Goal: Task Accomplishment & Management: Complete application form

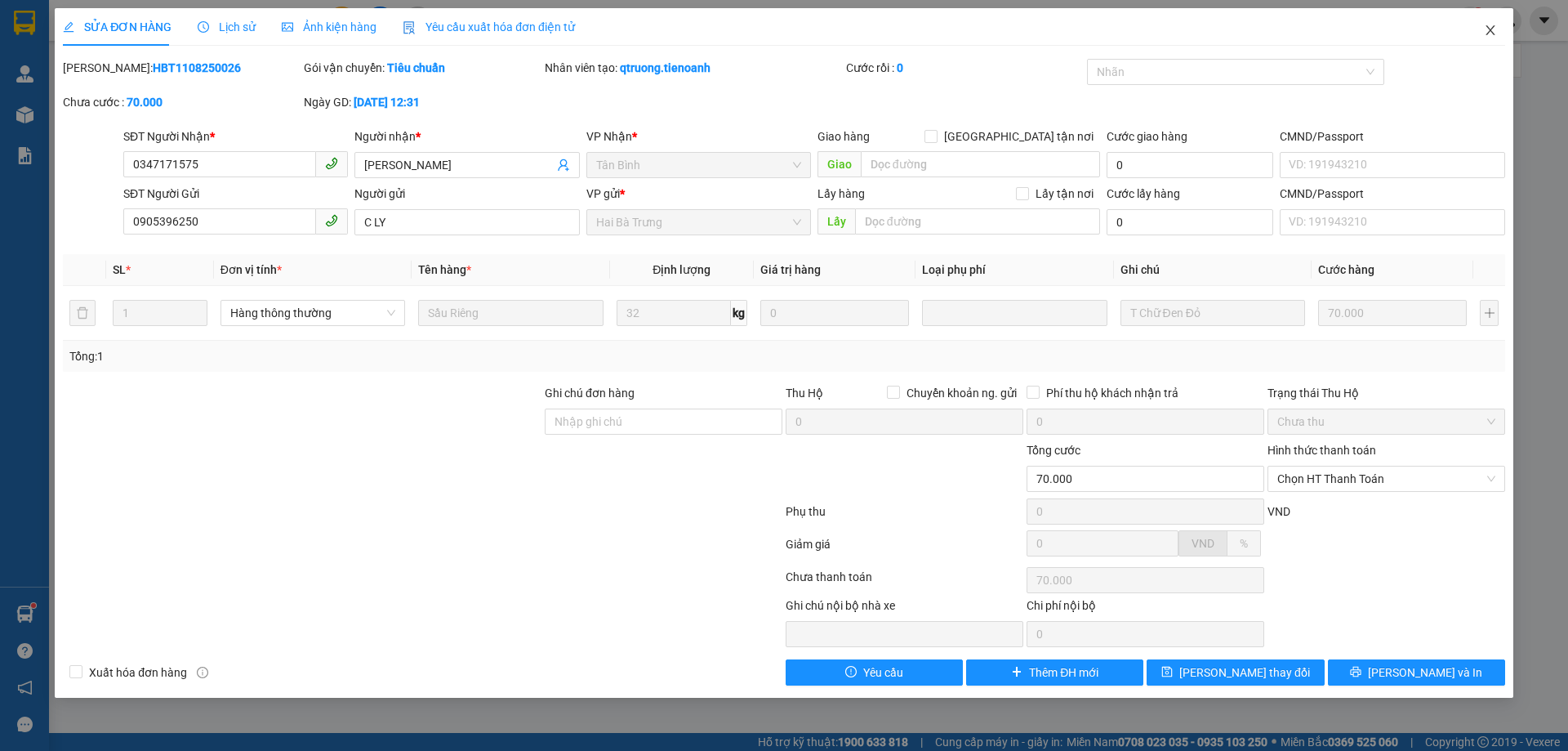
click at [1492, 32] on icon "close" at bounding box center [1490, 30] width 9 height 10
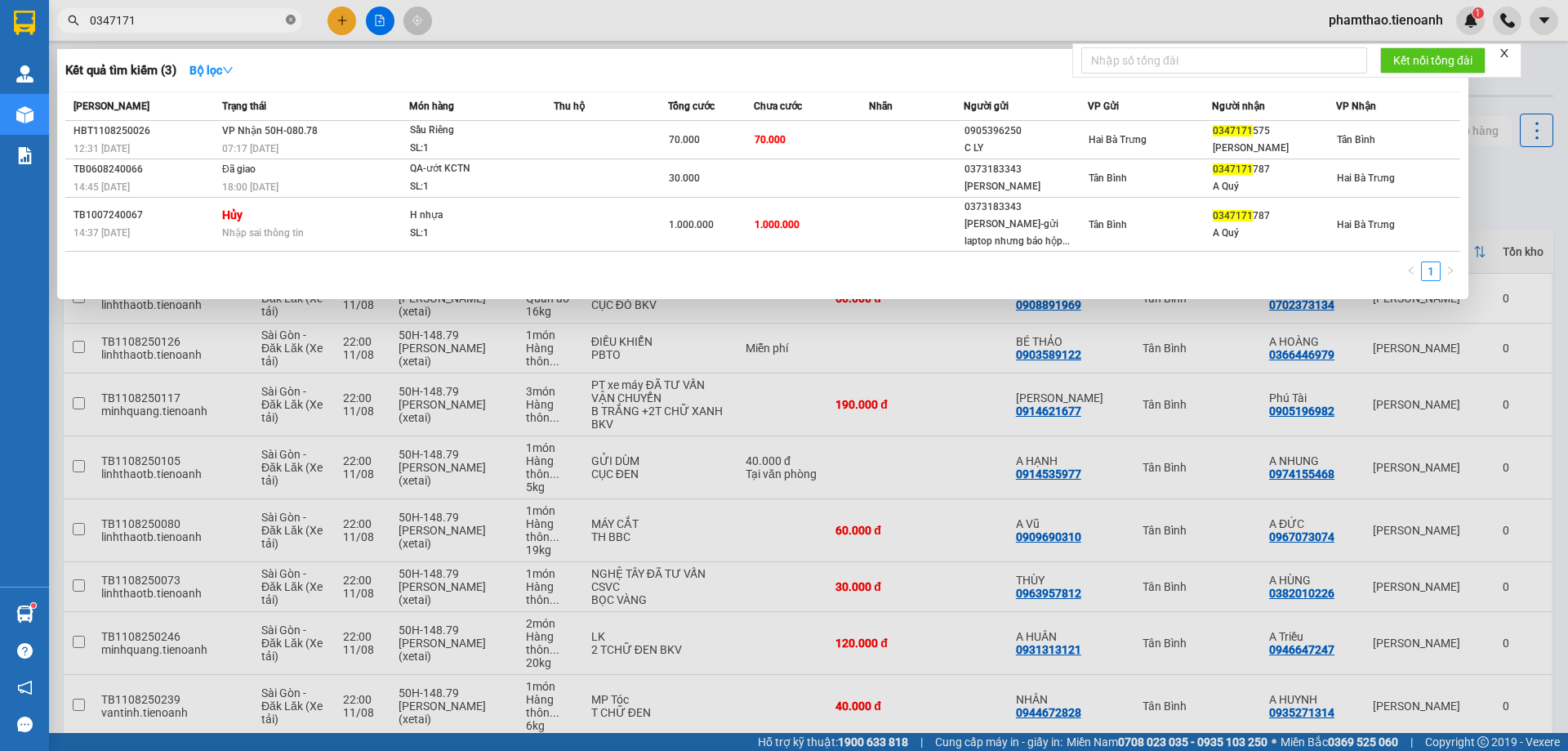
click at [295, 19] on icon "close-circle" at bounding box center [290, 19] width 10 height 10
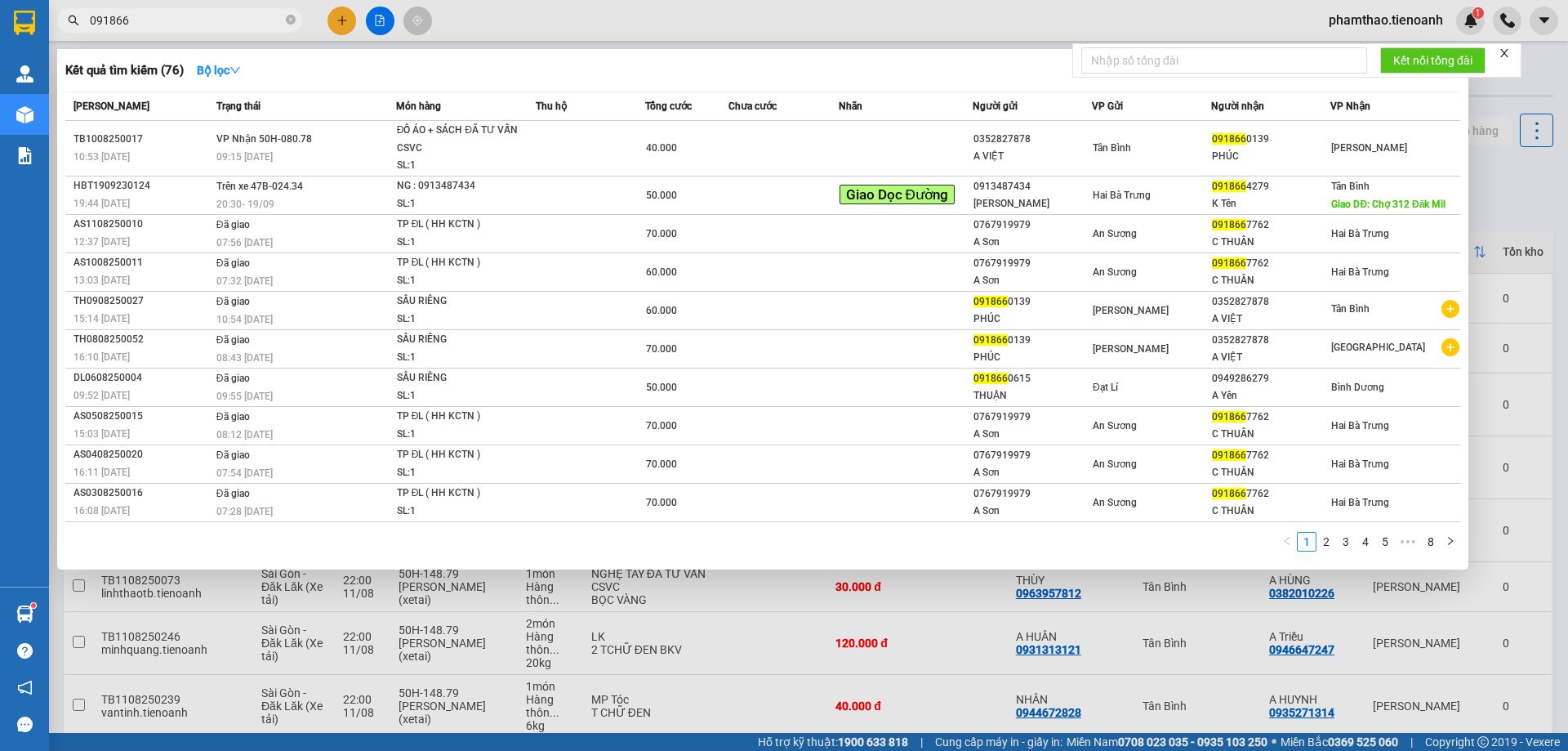
type input "091866"
click at [613, 112] on div "Thu hộ" at bounding box center [590, 106] width 109 height 18
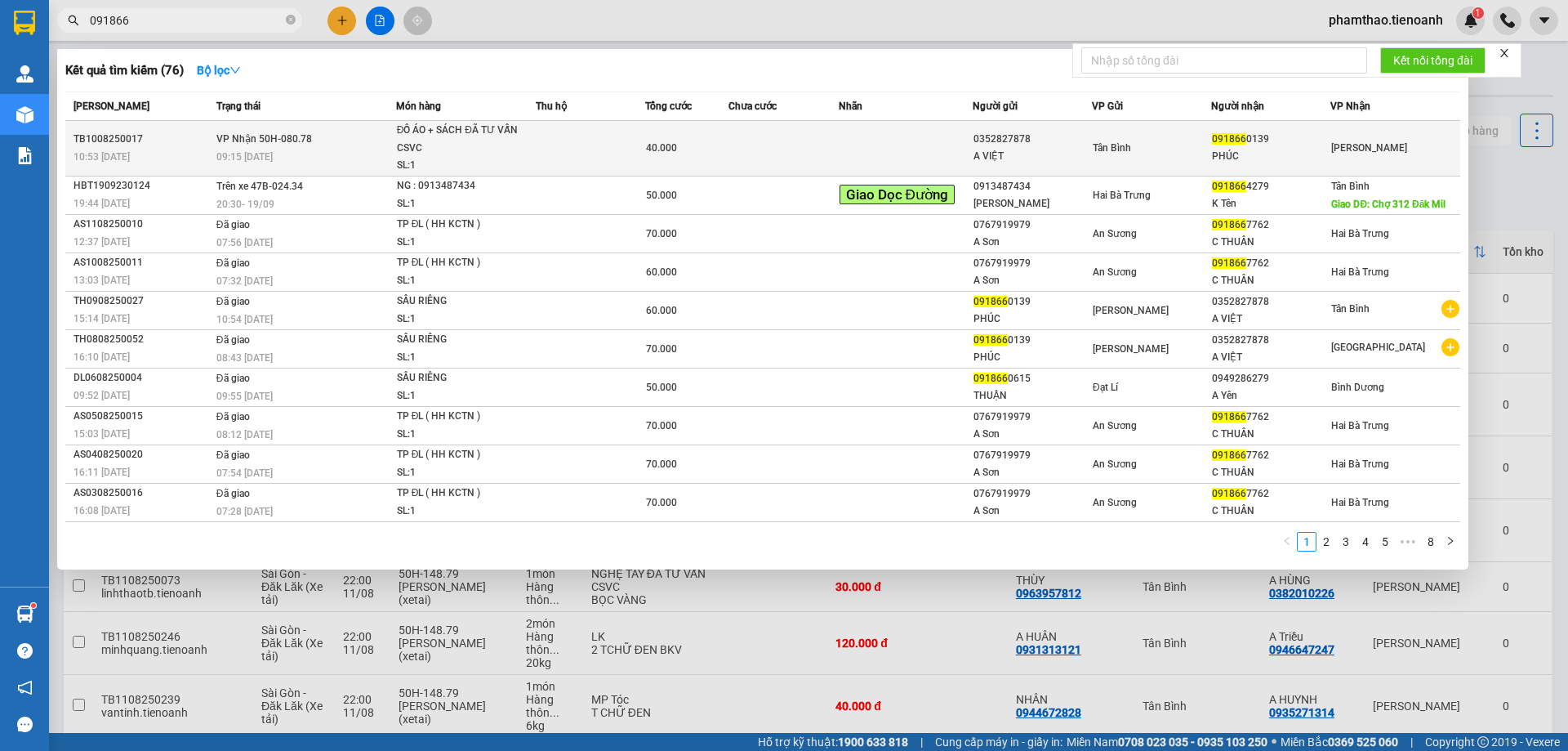
click at [607, 135] on td at bounding box center [591, 148] width 110 height 55
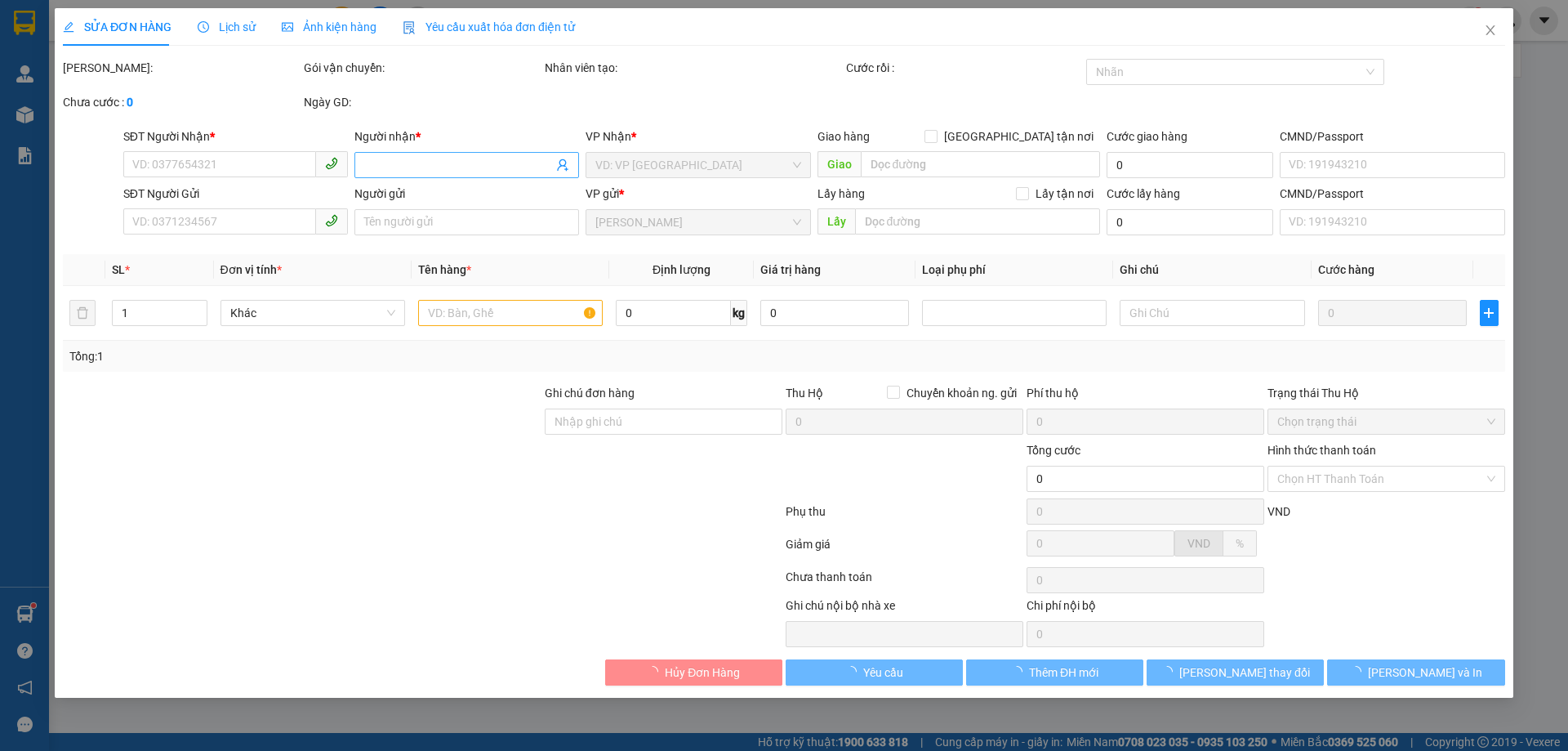
type input "0918660139"
type input "PHÚC"
type input "0352827878"
type input "A VIỆT"
type input "066098009890"
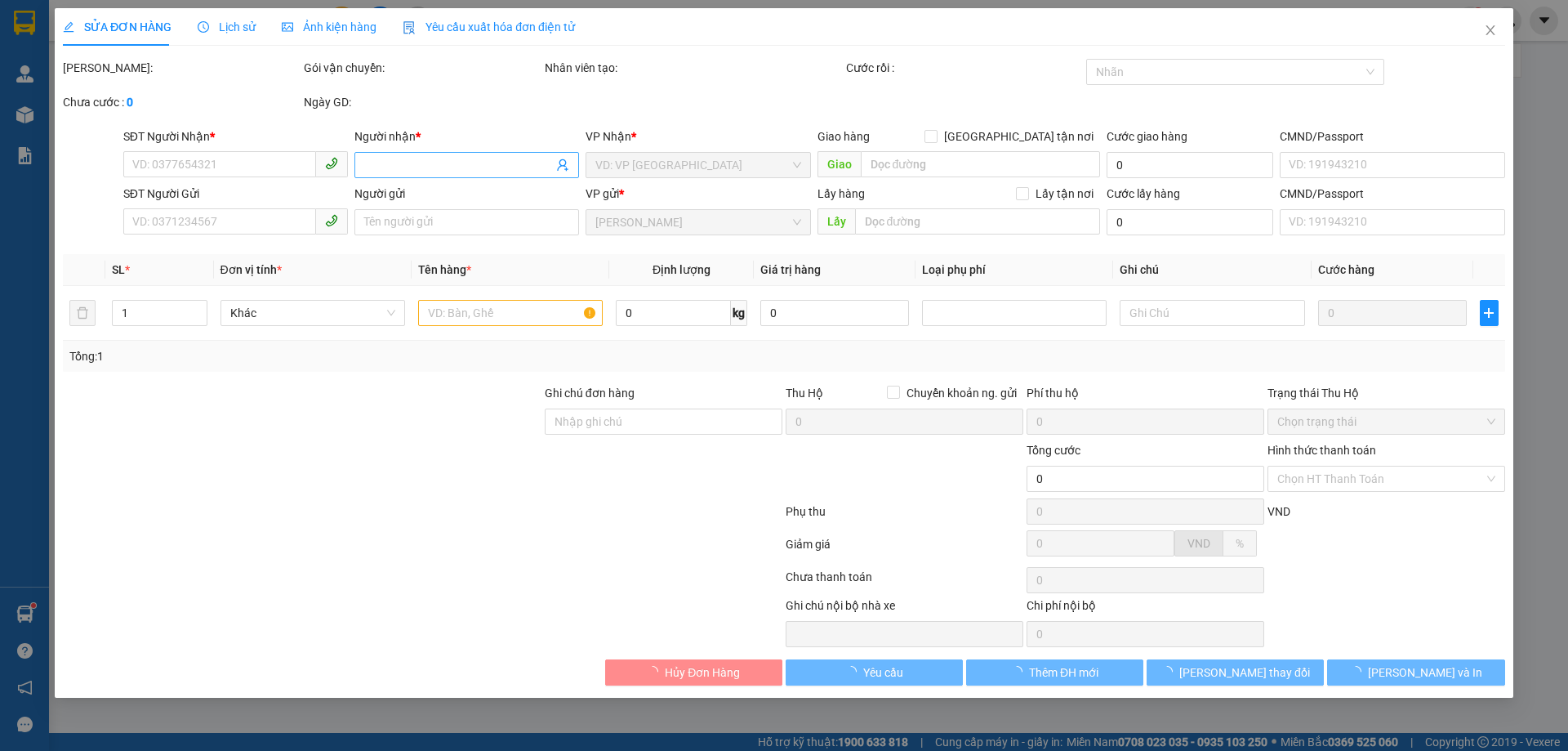
type input "40.000"
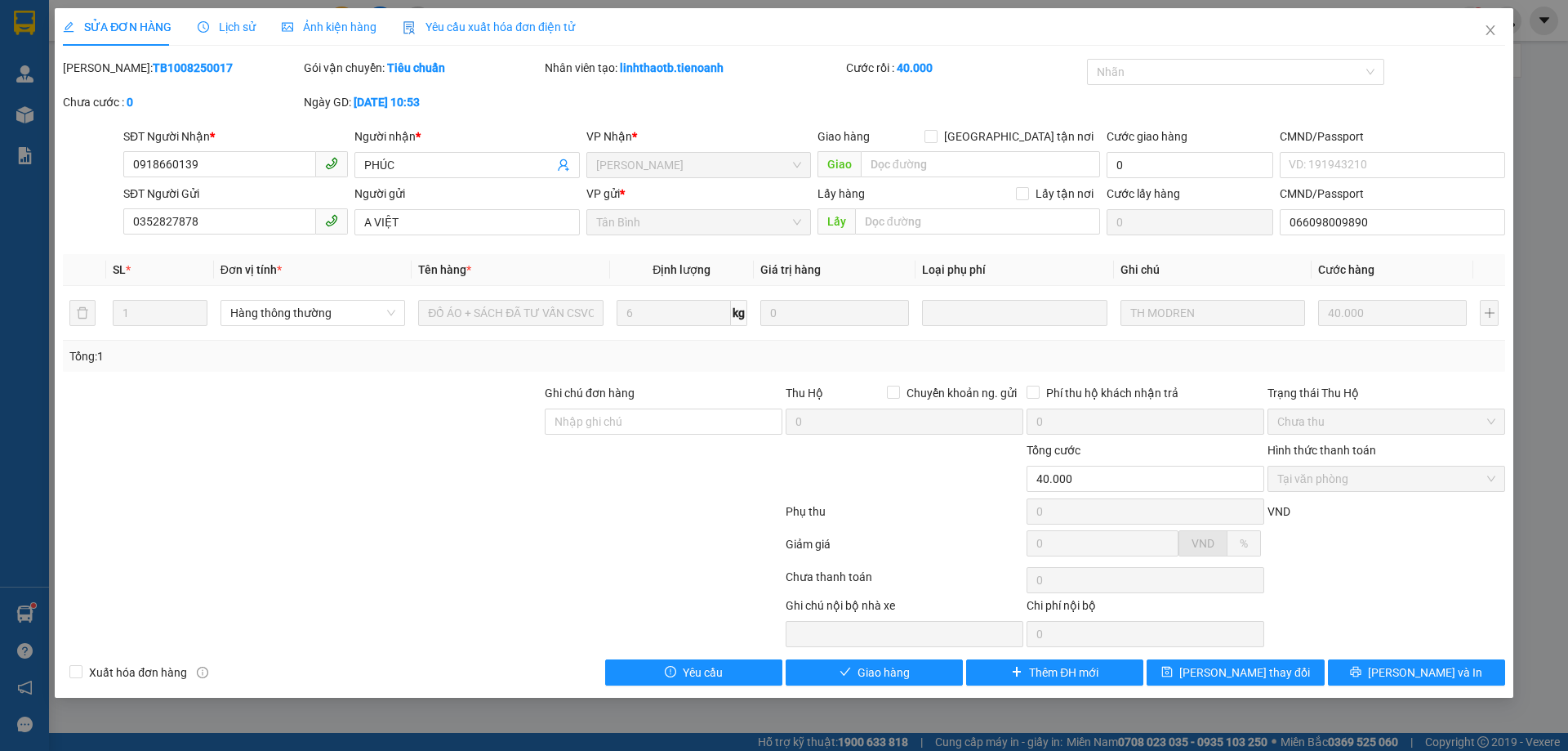
click at [204, 21] on icon "clock-circle" at bounding box center [204, 27] width 11 height 11
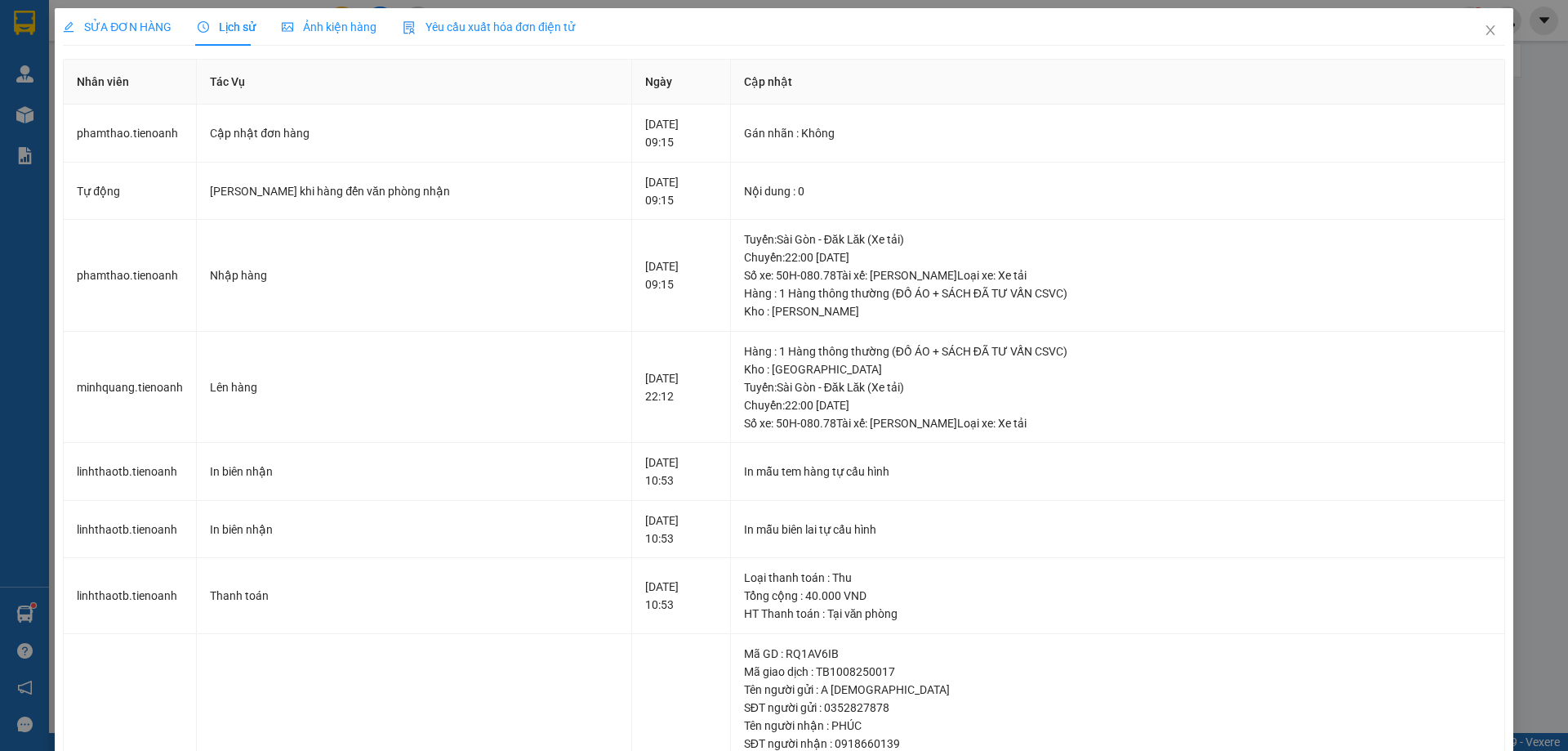
click at [126, 31] on span "SỬA ĐƠN HÀNG" at bounding box center [117, 27] width 109 height 13
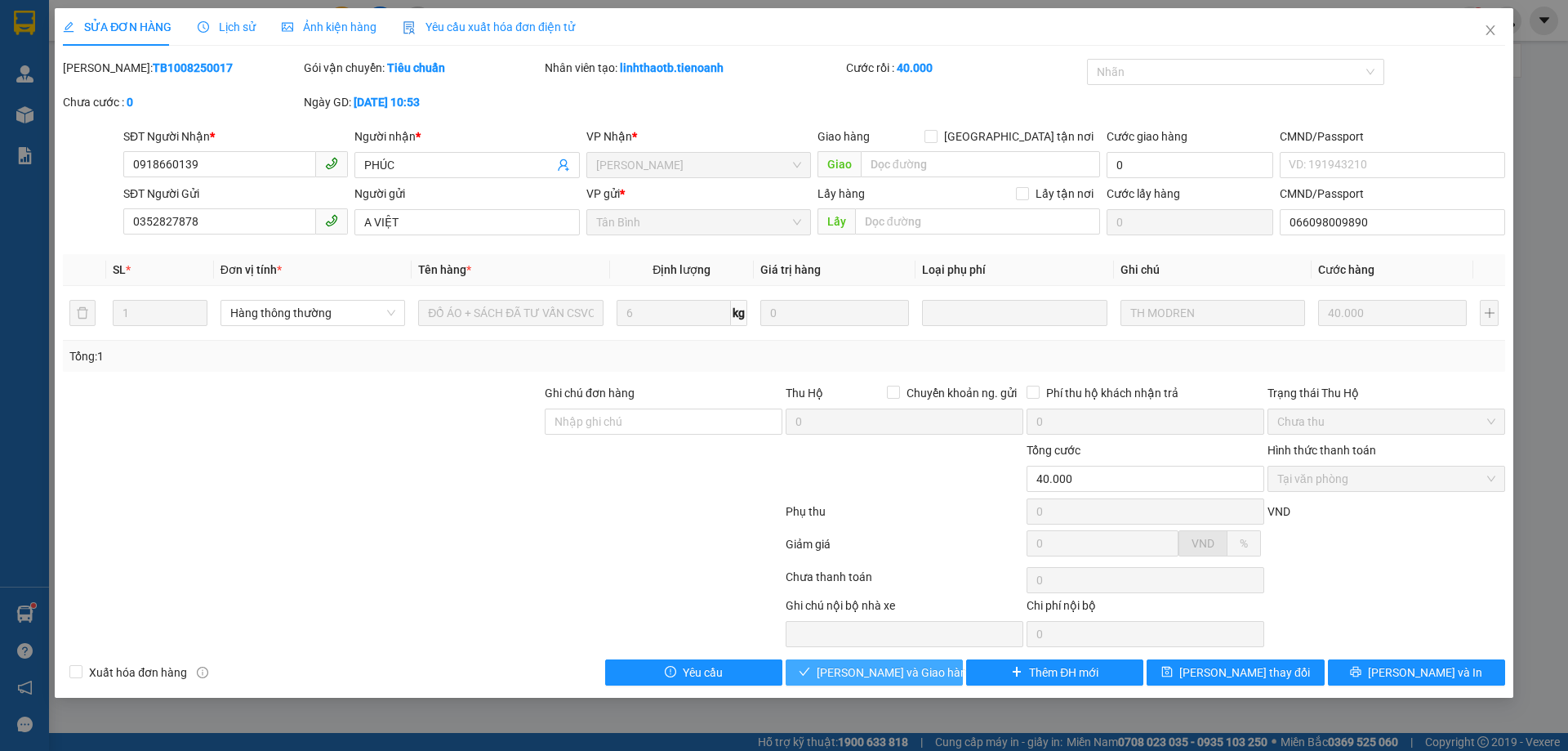
drag, startPoint x: 905, startPoint y: 673, endPoint x: 998, endPoint y: 493, distance: 202.6
click at [904, 673] on span "[PERSON_NAME] và Giao hàng" at bounding box center [895, 672] width 157 height 18
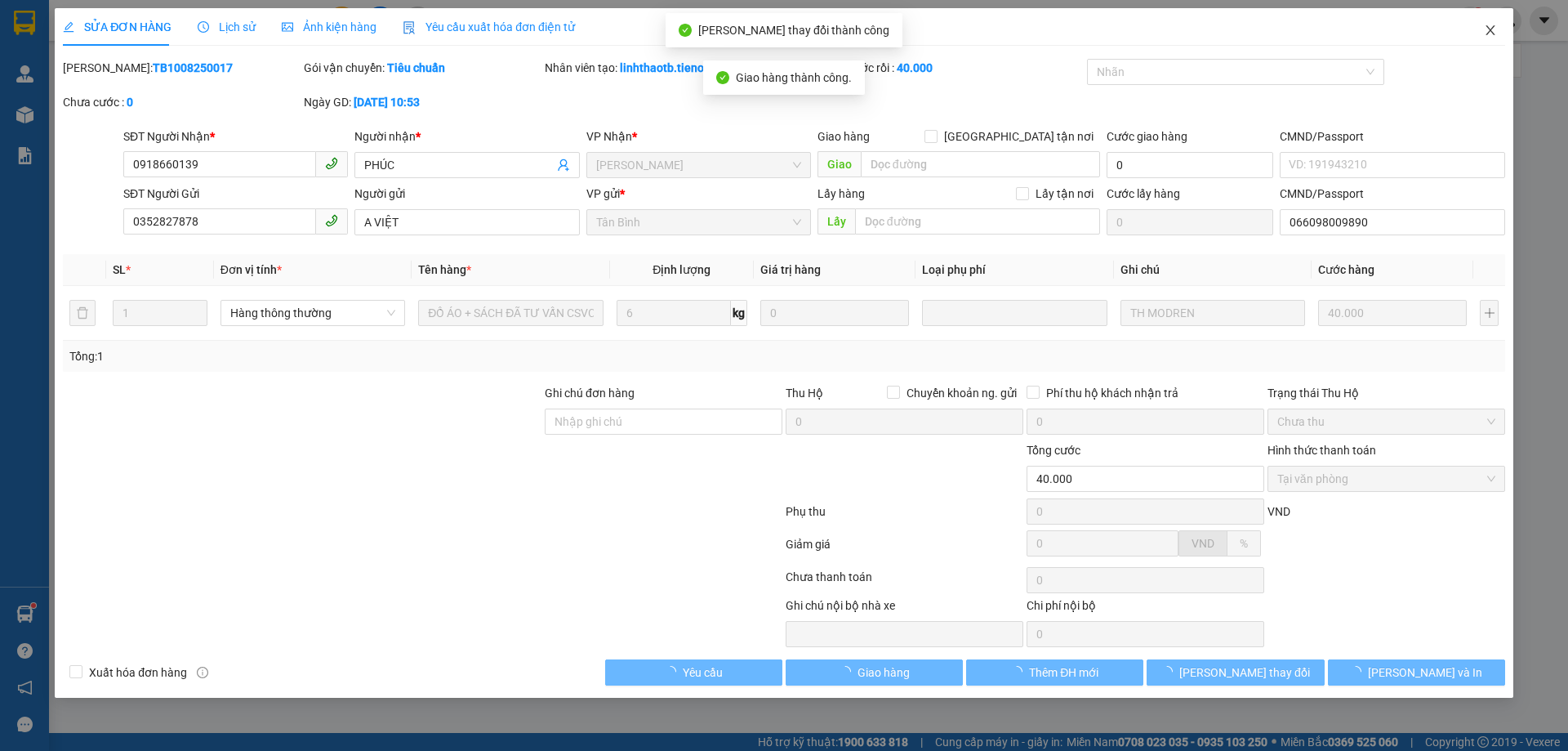
drag, startPoint x: 1499, startPoint y: 32, endPoint x: 1345, endPoint y: 8, distance: 155.9
click at [1498, 31] on span "Close" at bounding box center [1491, 31] width 46 height 46
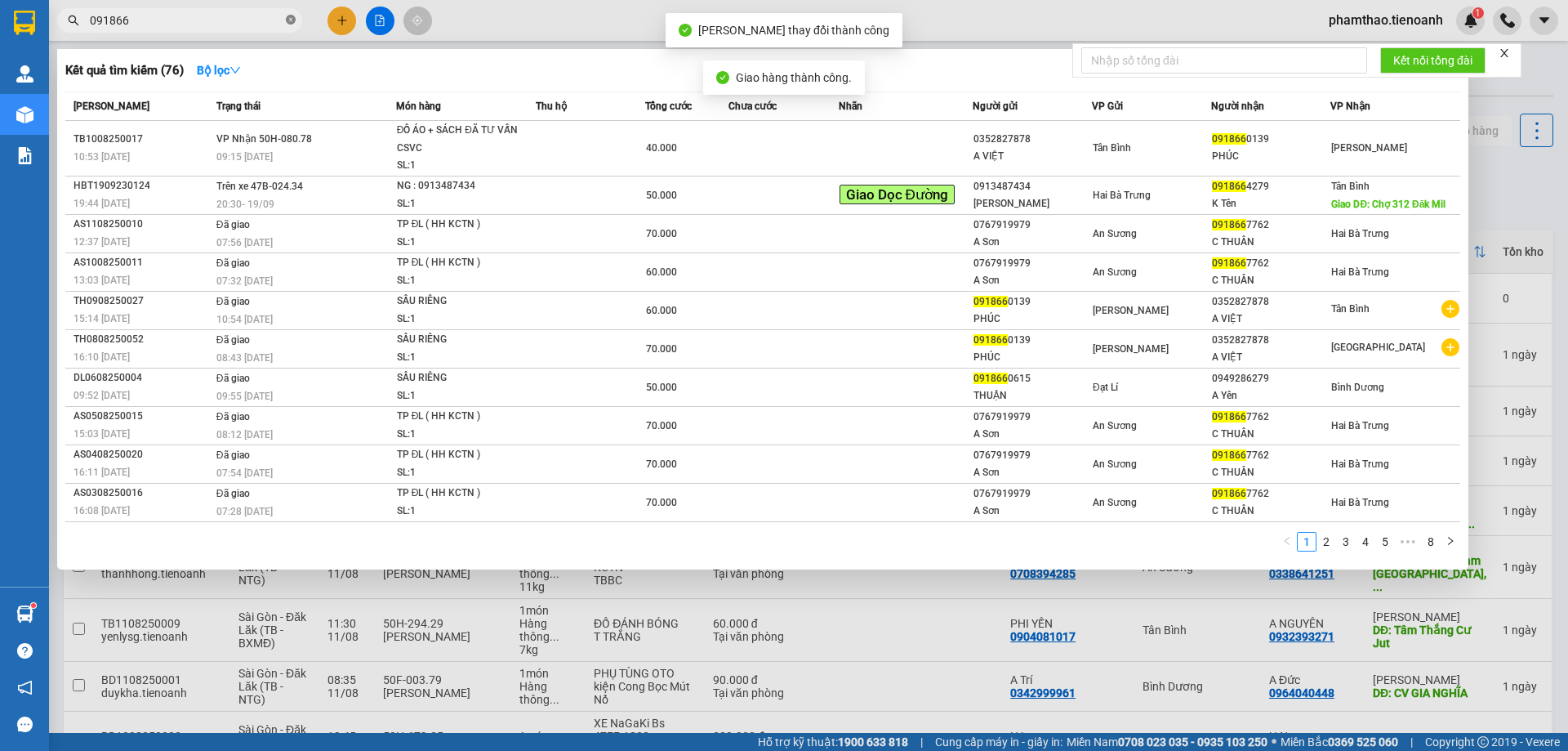
click at [290, 19] on icon "close-circle" at bounding box center [290, 19] width 10 height 10
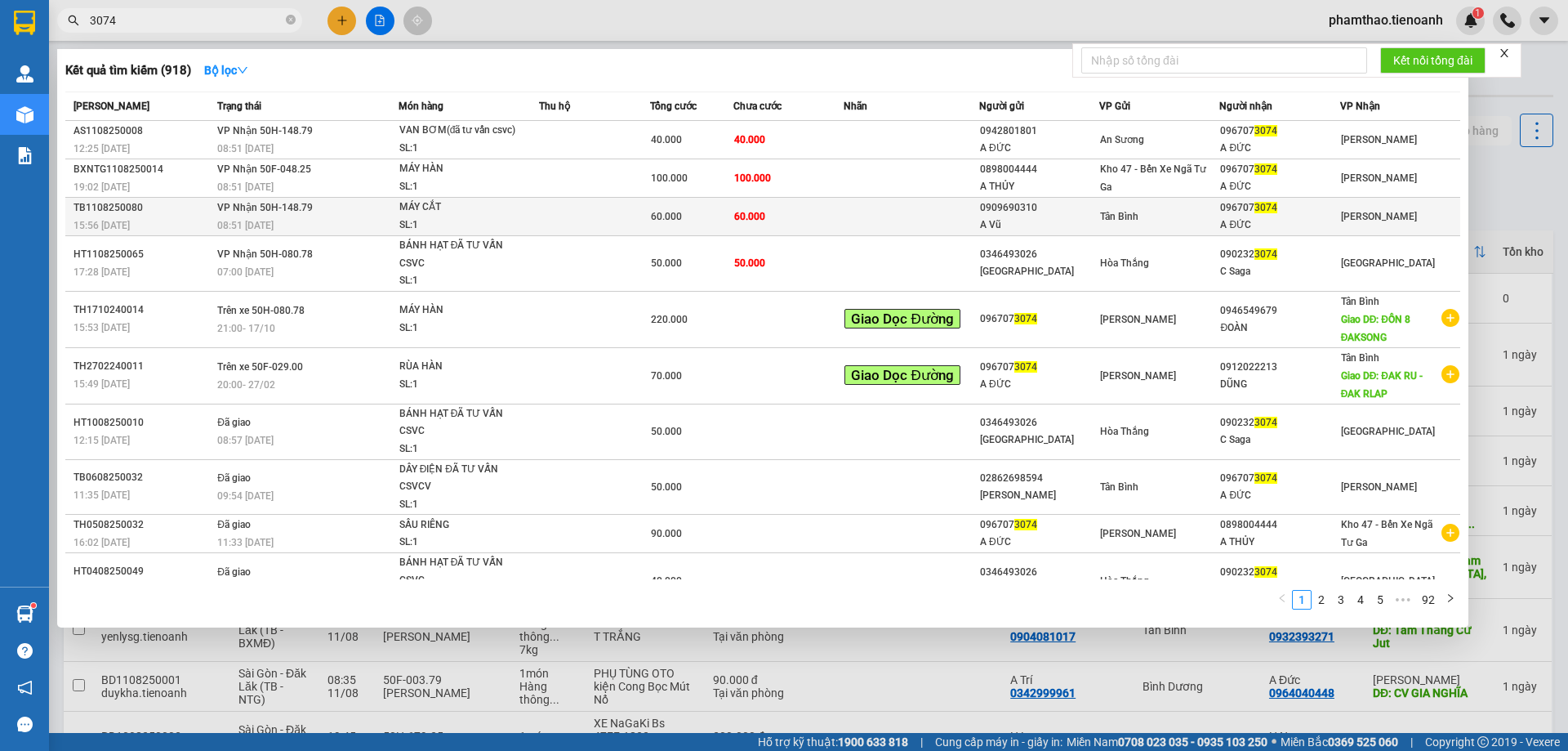
type input "3074"
click at [1233, 219] on div "A ĐỨC" at bounding box center [1280, 225] width 118 height 17
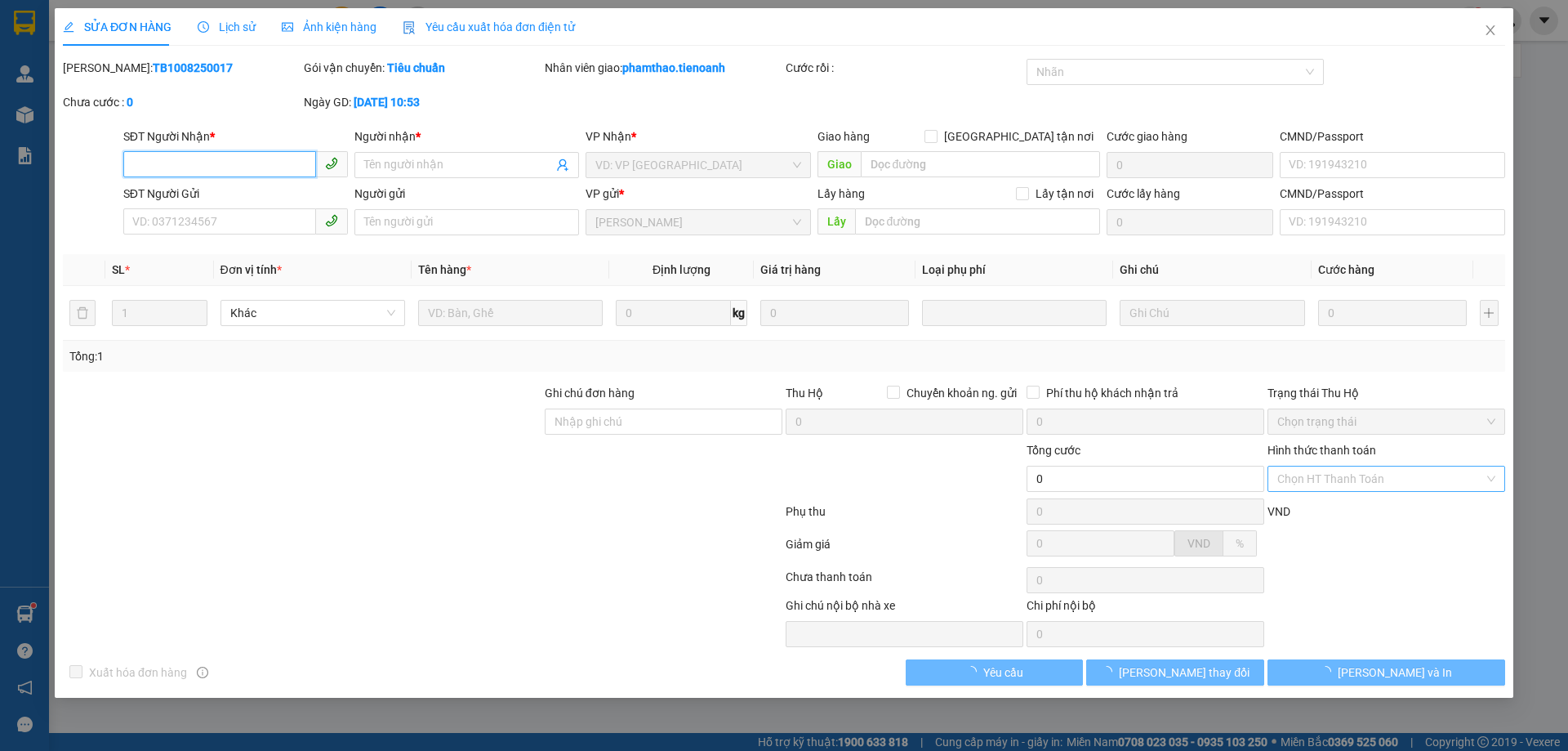
type input "0967073074"
type input "A ĐỨC"
type input "123456789"
type input "0909690310"
type input "A Vũ"
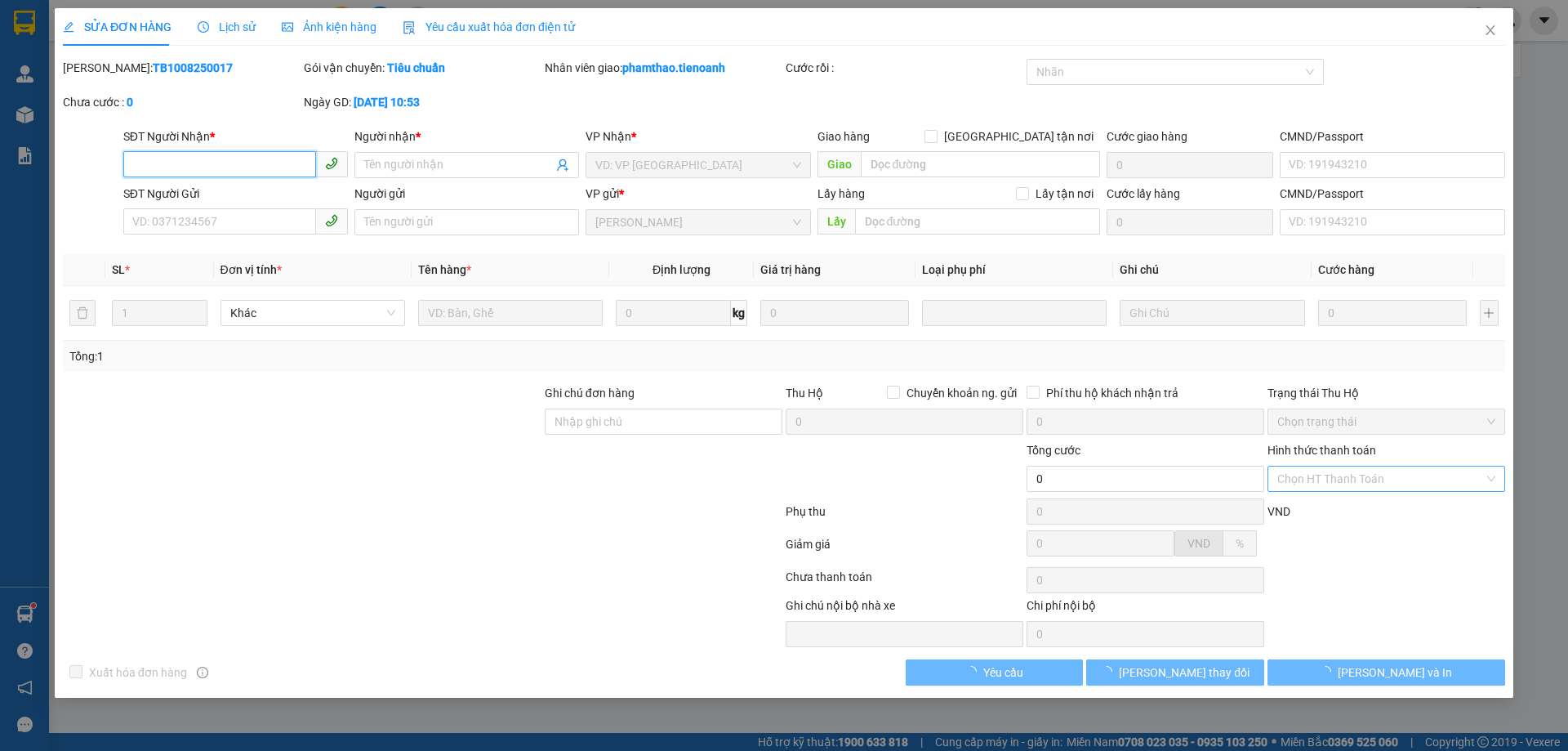
type input "60.000"
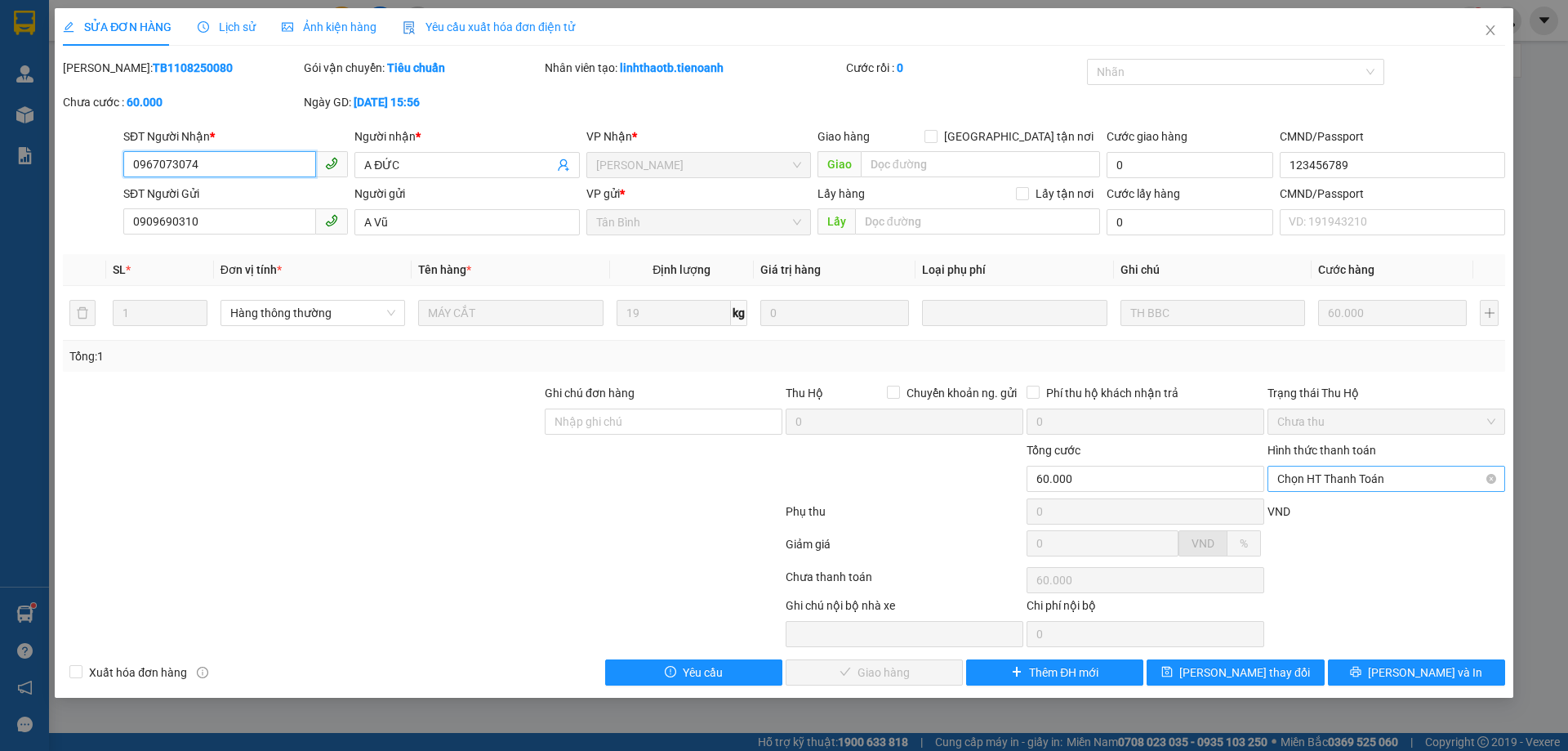
drag, startPoint x: 1306, startPoint y: 480, endPoint x: 1306, endPoint y: 493, distance: 13.0
click at [1306, 481] on span "Chọn HT Thanh Toán" at bounding box center [1386, 479] width 218 height 25
click at [1312, 524] on div "Chuyển khoản" at bounding box center [1387, 537] width 238 height 26
type input "0"
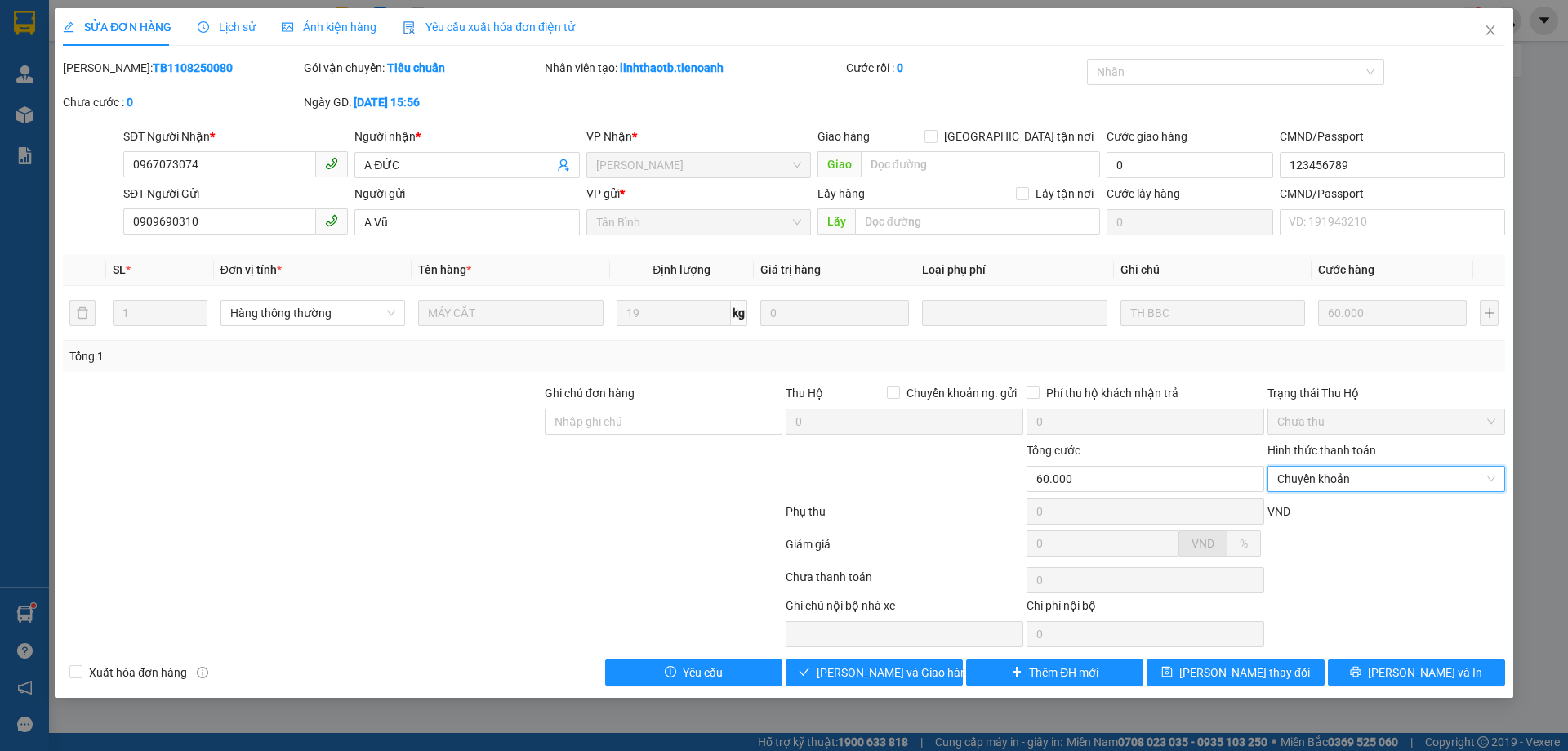
drag, startPoint x: 1333, startPoint y: 481, endPoint x: 1328, endPoint y: 496, distance: 15.8
click at [1335, 480] on span "Chuyển khoản" at bounding box center [1386, 479] width 218 height 25
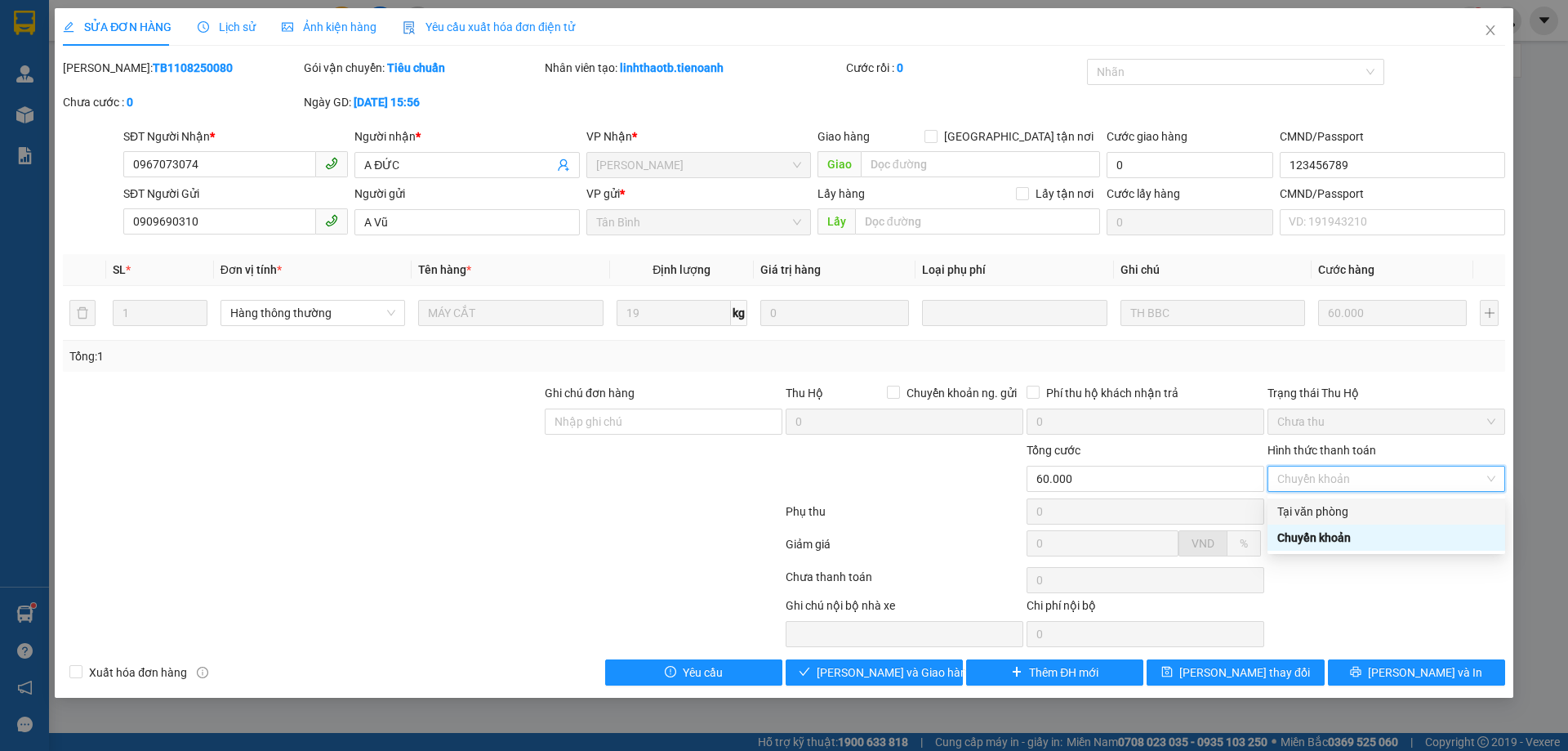
drag, startPoint x: 1323, startPoint y: 505, endPoint x: 1132, endPoint y: 568, distance: 201.1
click at [1323, 506] on div "Tại văn phòng" at bounding box center [1386, 511] width 218 height 18
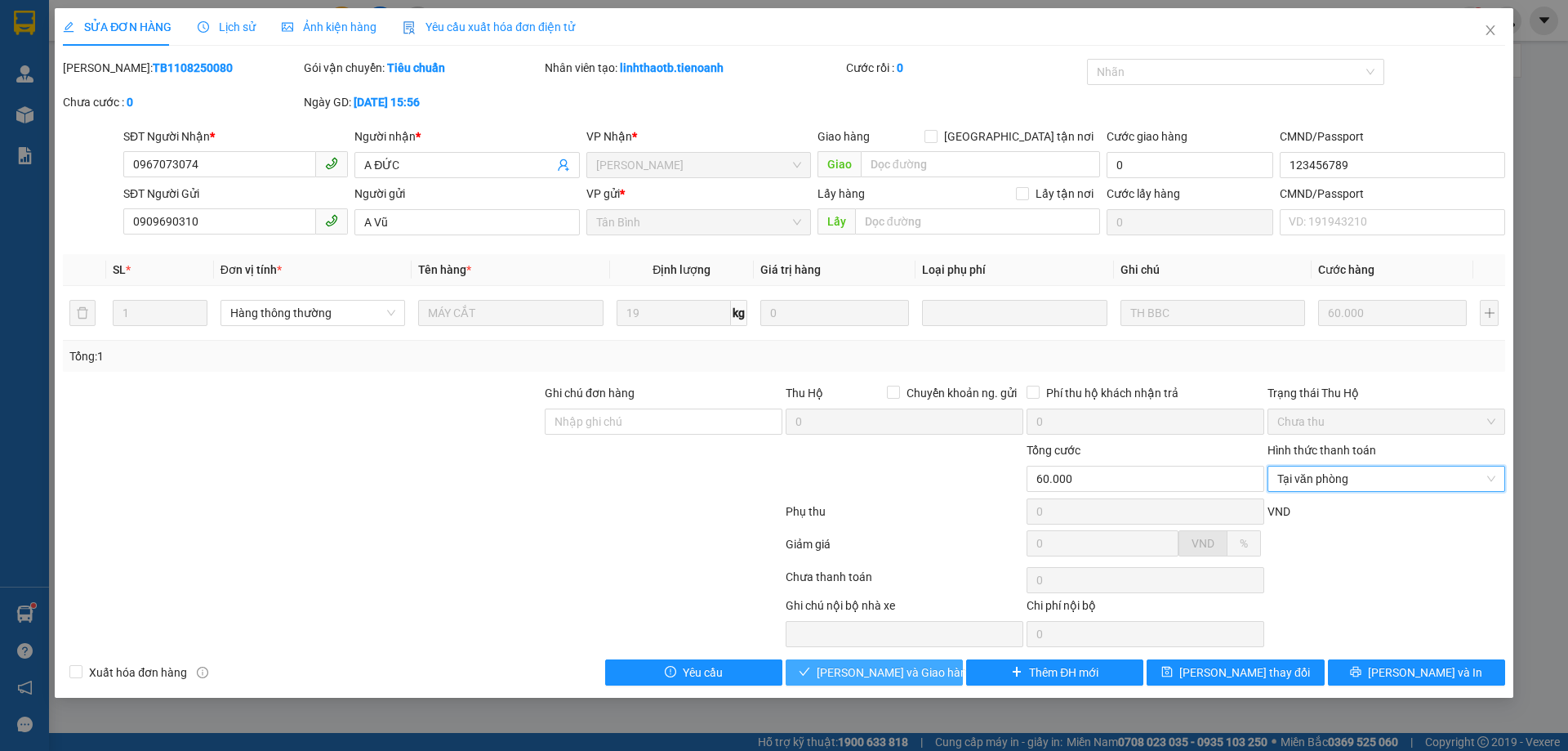
click at [903, 663] on span "[PERSON_NAME] và Giao hàng" at bounding box center [895, 672] width 157 height 18
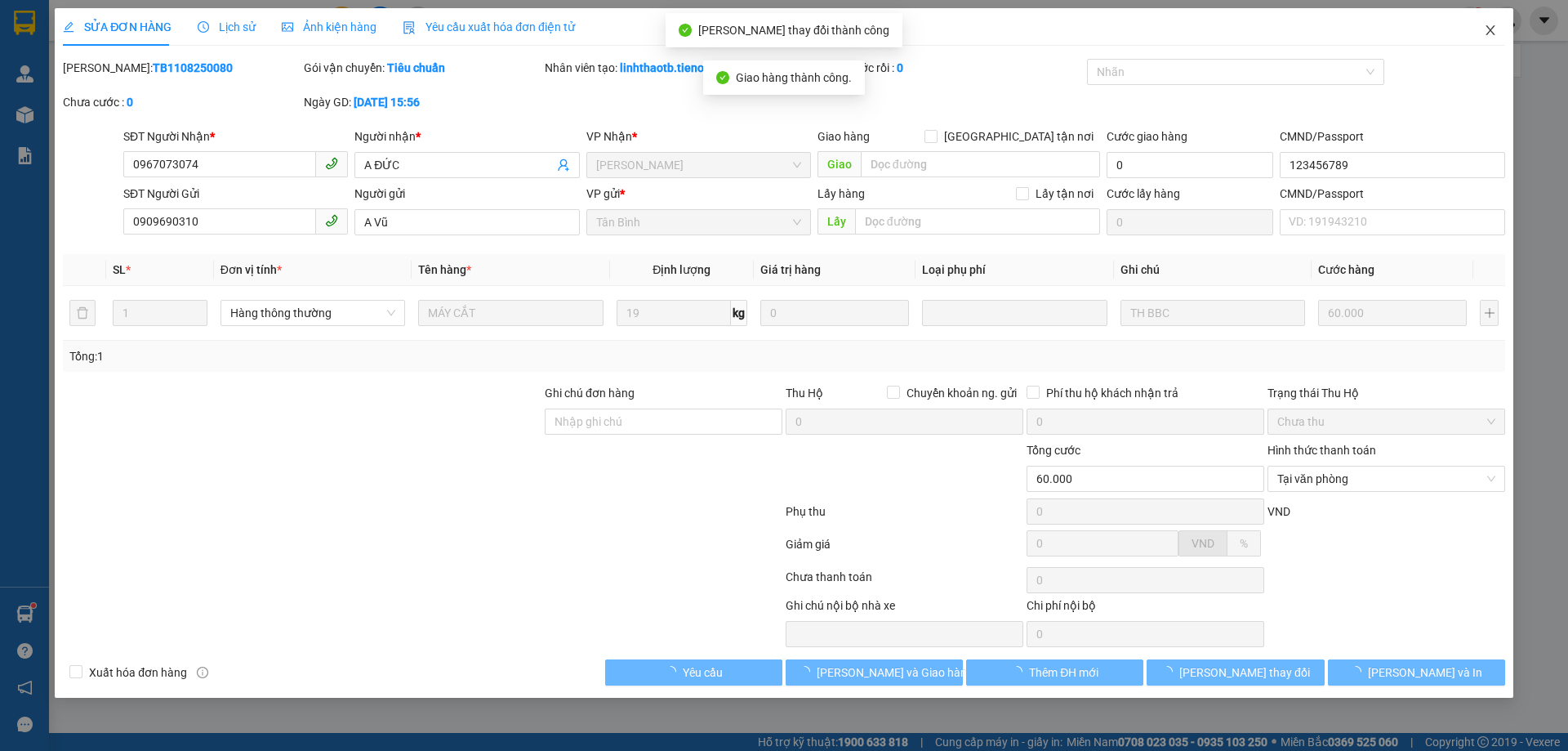
click at [1499, 27] on span "Close" at bounding box center [1491, 31] width 46 height 46
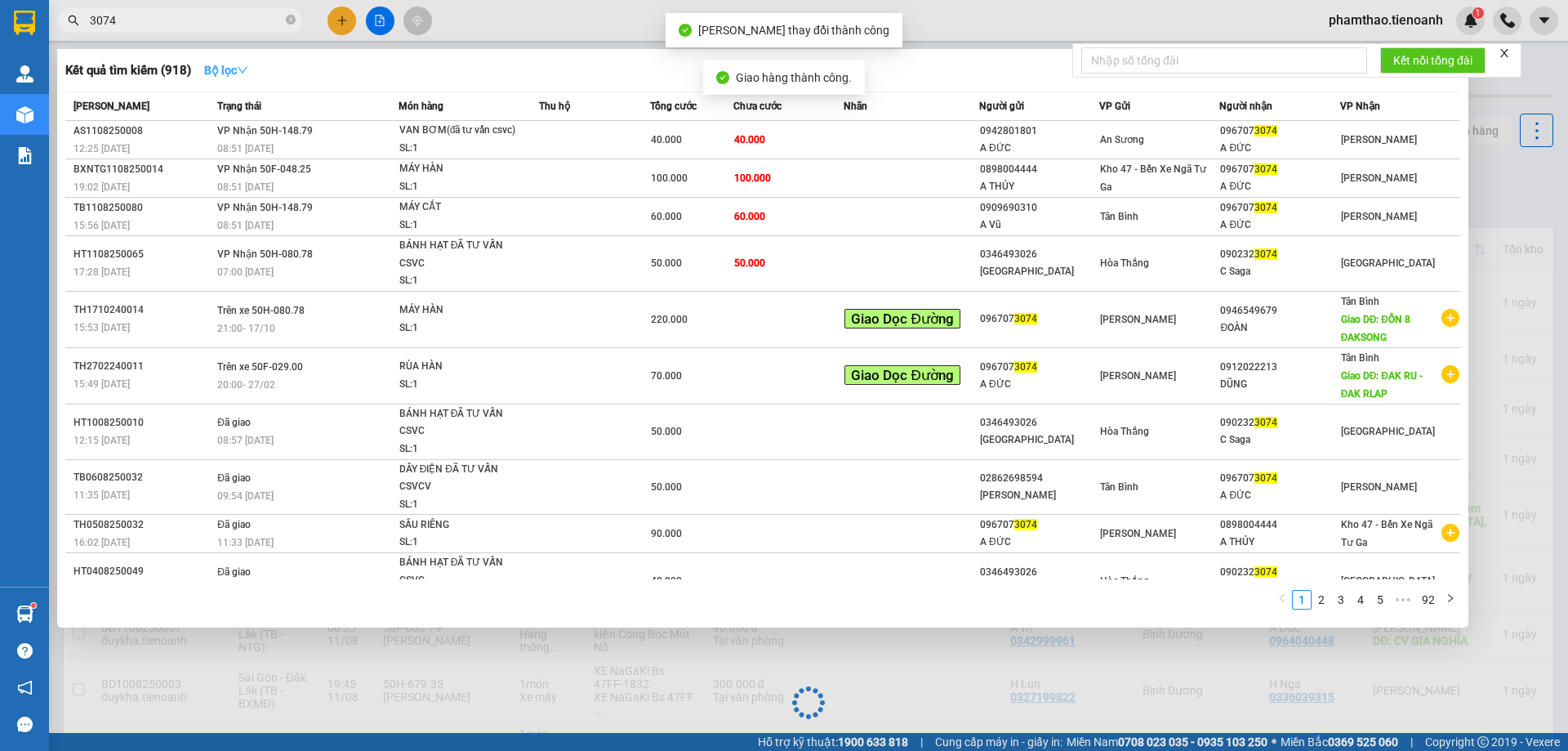
drag, startPoint x: 189, startPoint y: 17, endPoint x: 261, endPoint y: 60, distance: 83.9
click at [189, 16] on input "3074" at bounding box center [186, 20] width 192 height 18
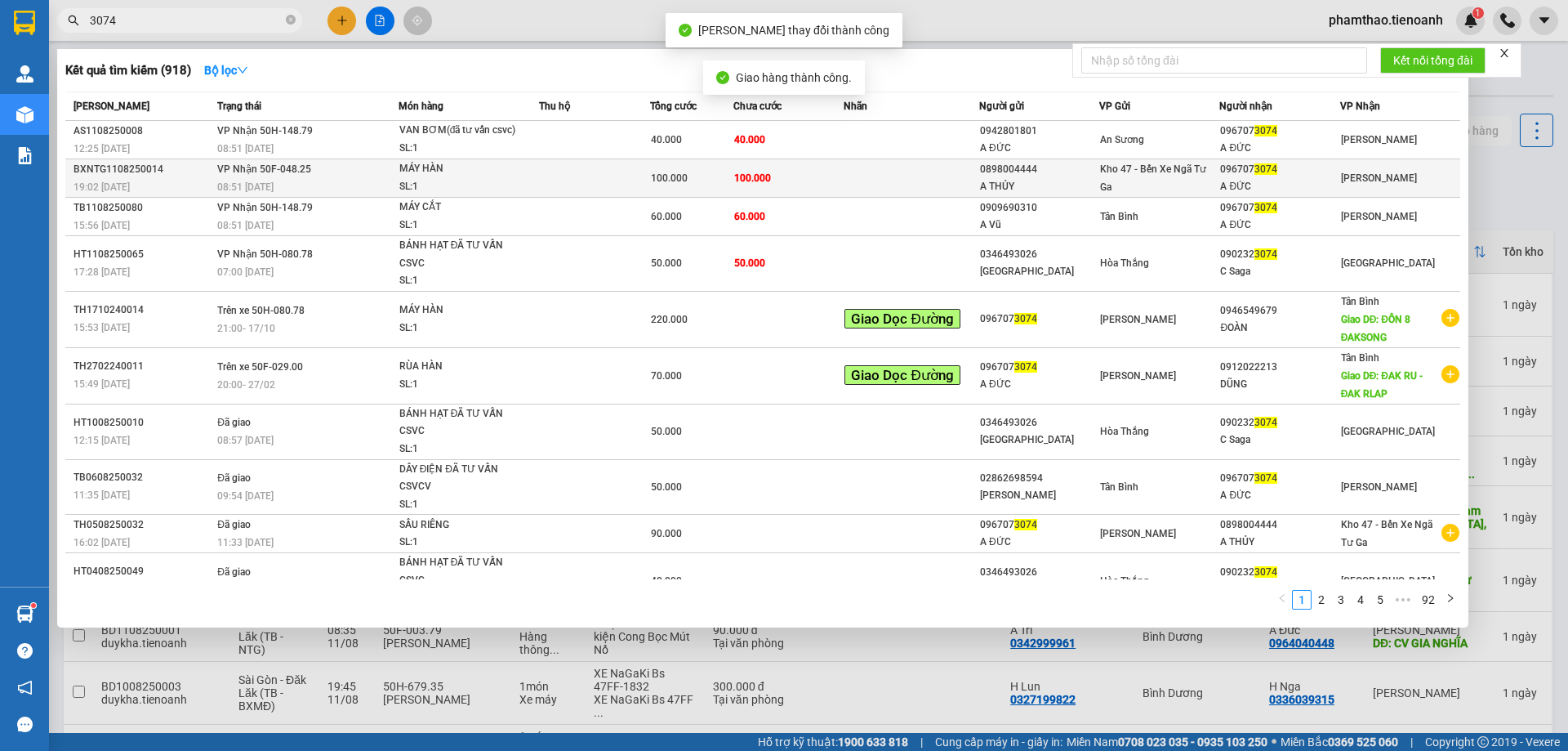
click at [741, 188] on td "100.000" at bounding box center [788, 178] width 111 height 38
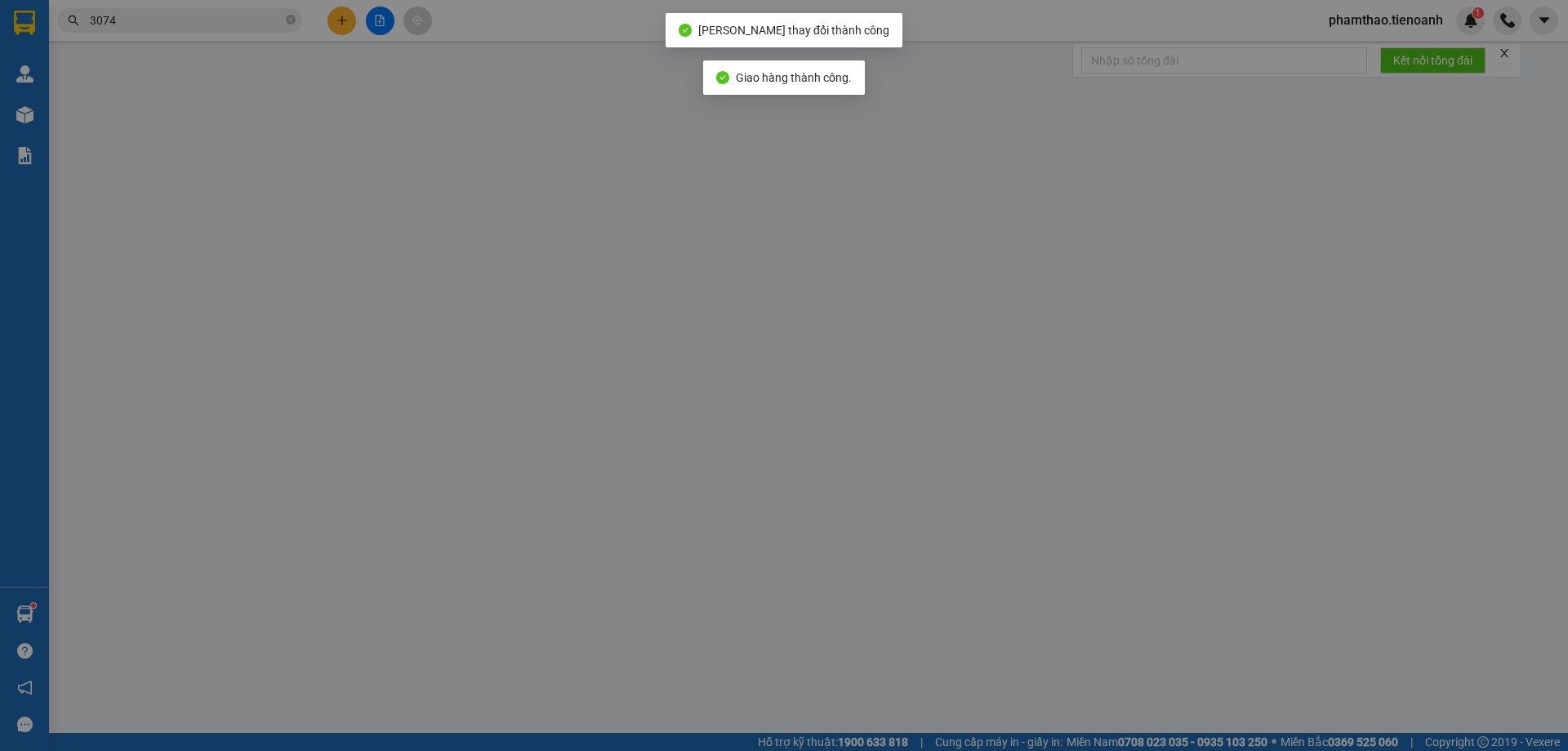
type input "0967073074"
type input "A ĐỨC"
type input "0898004444"
type input "A THỦY"
type input "100.000"
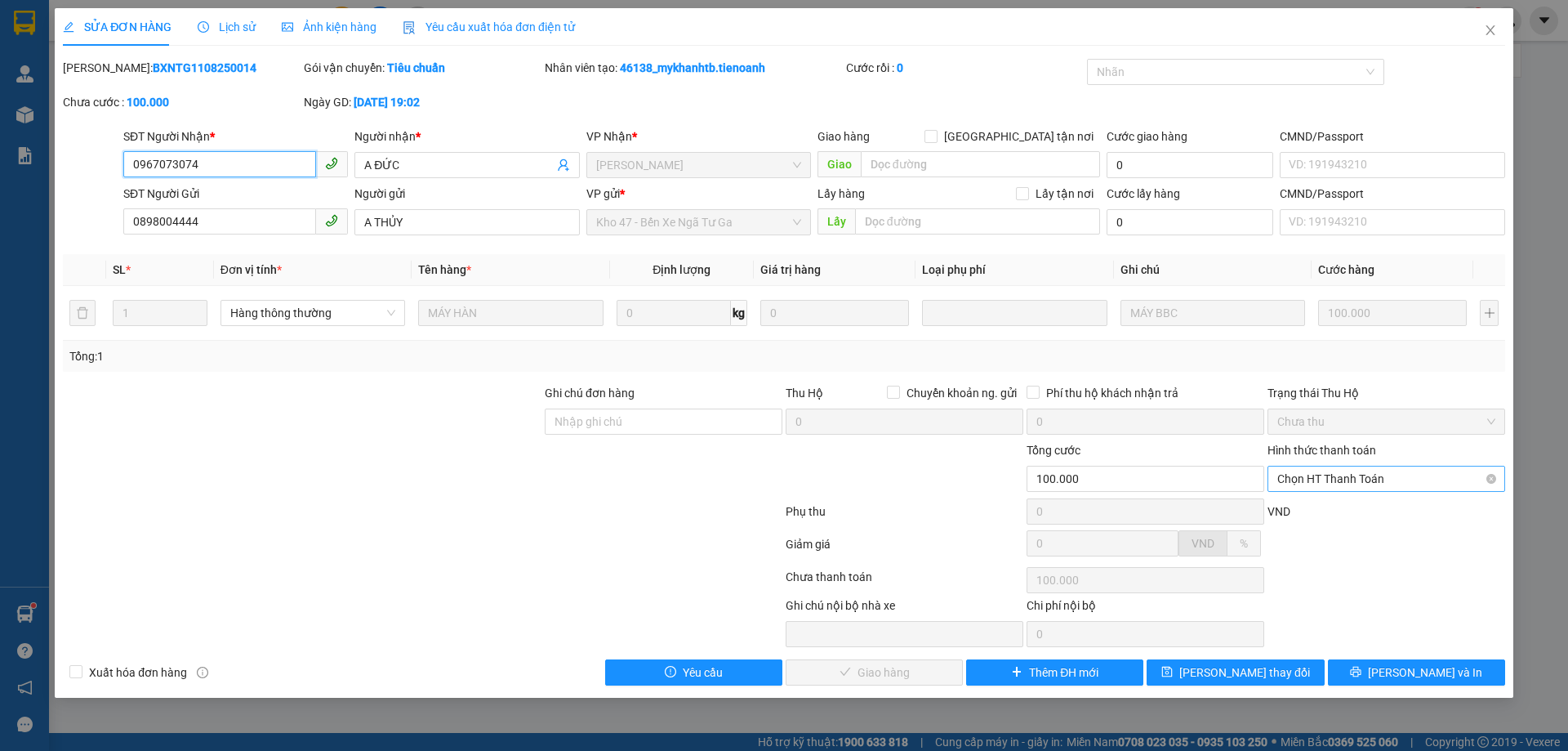
click at [1320, 480] on span "Chọn HT Thanh Toán" at bounding box center [1386, 479] width 218 height 25
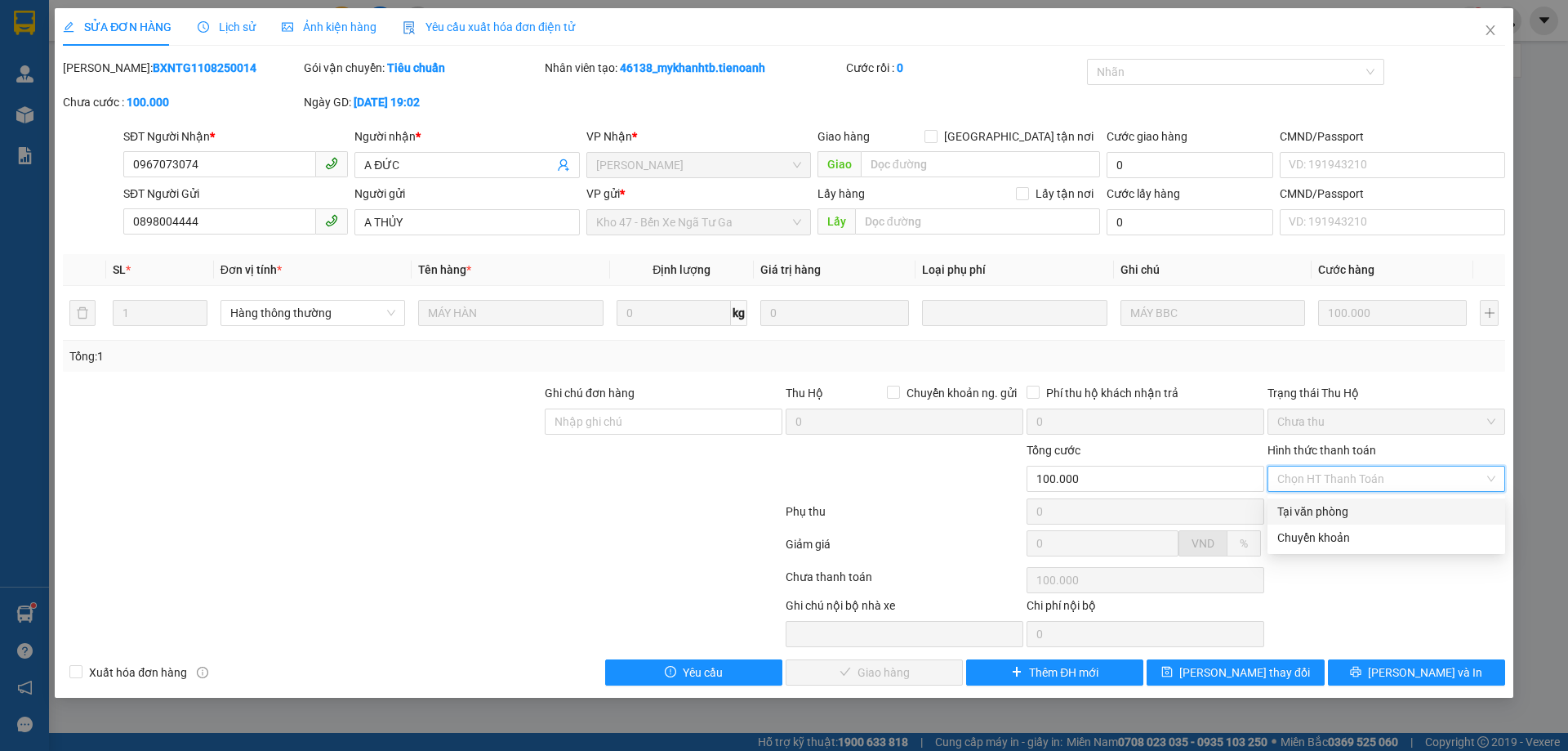
click at [1325, 504] on div "Tại văn phòng" at bounding box center [1386, 511] width 218 height 18
type input "0"
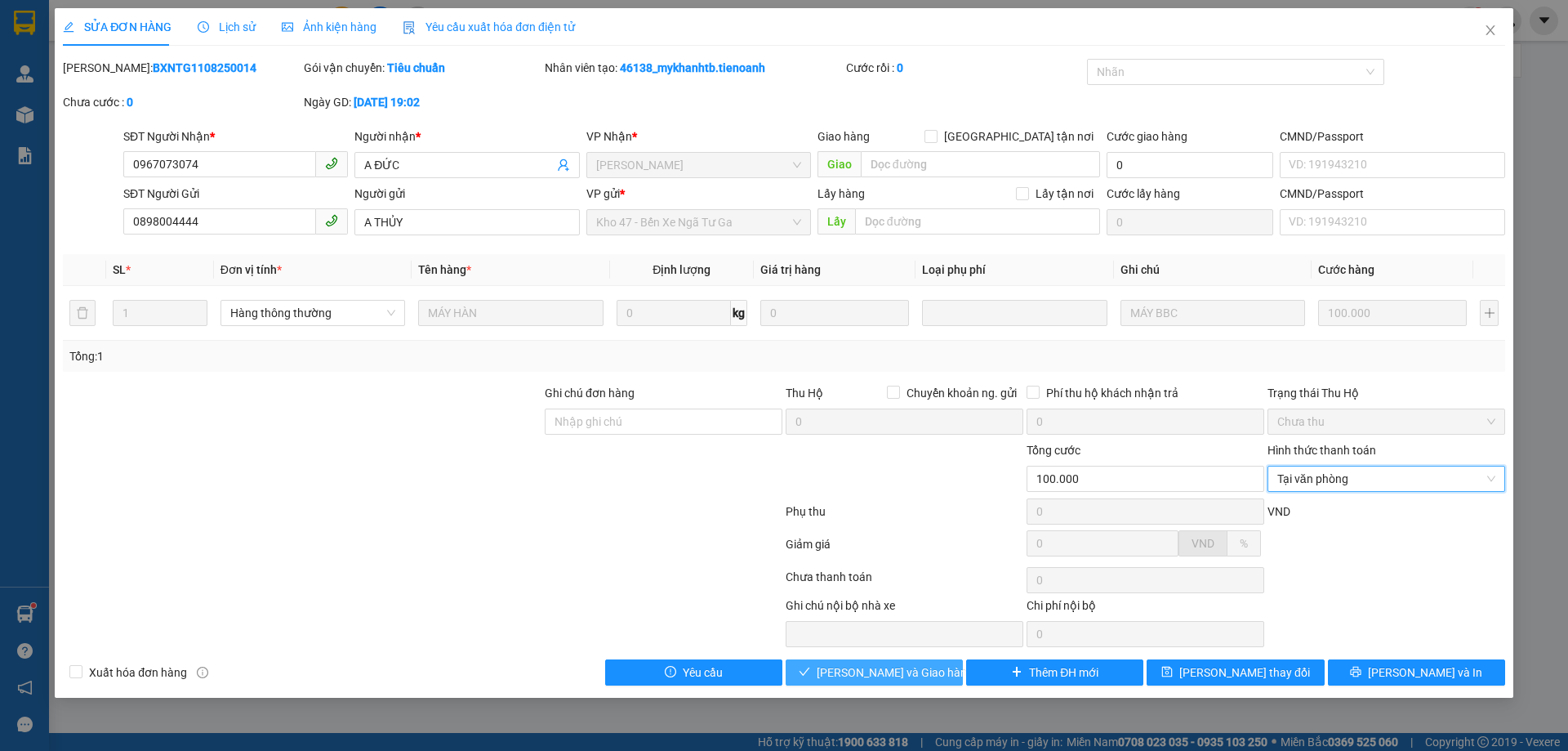
click at [889, 682] on button "[PERSON_NAME] và Giao hàng" at bounding box center [874, 671] width 177 height 26
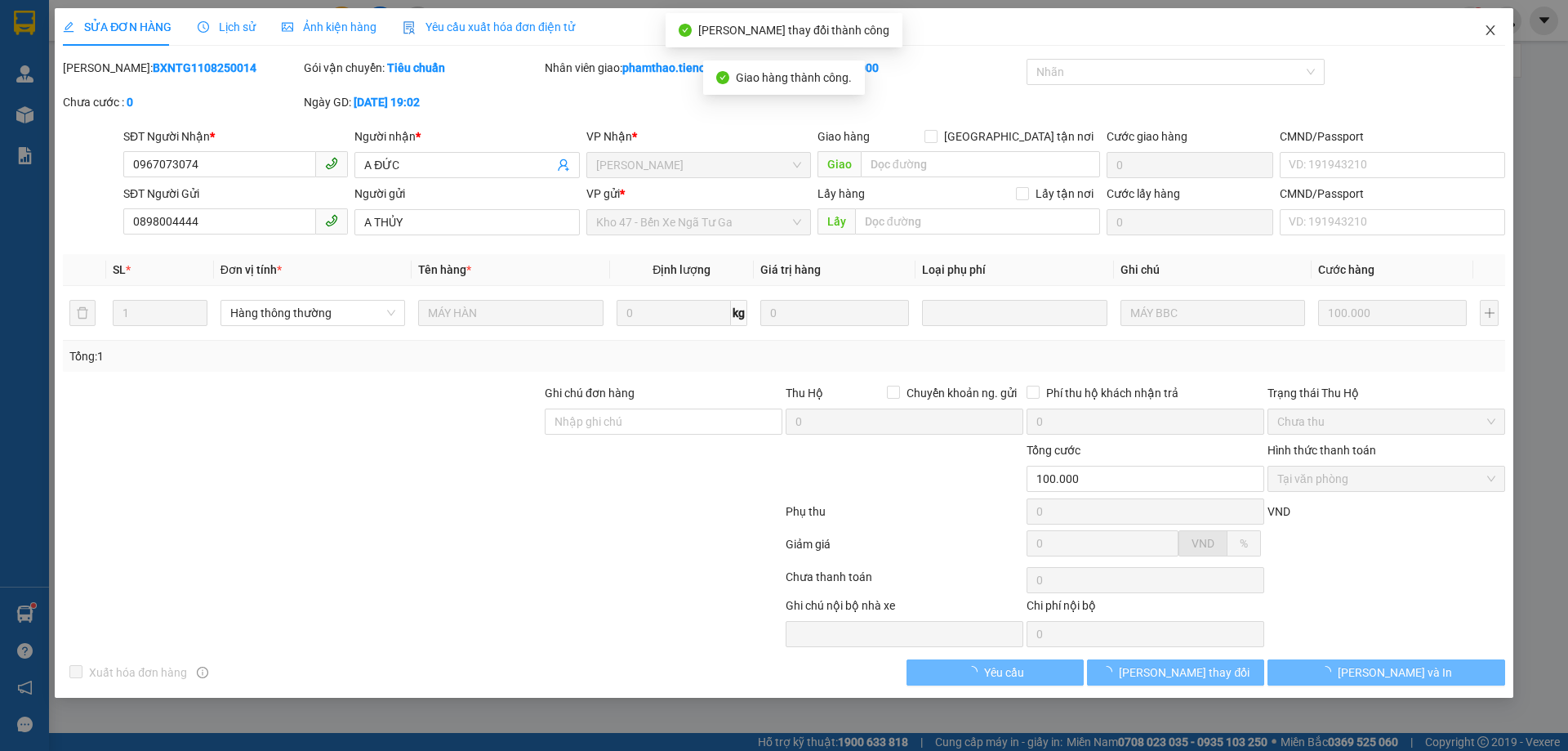
click at [1493, 29] on icon "close" at bounding box center [1490, 30] width 9 height 10
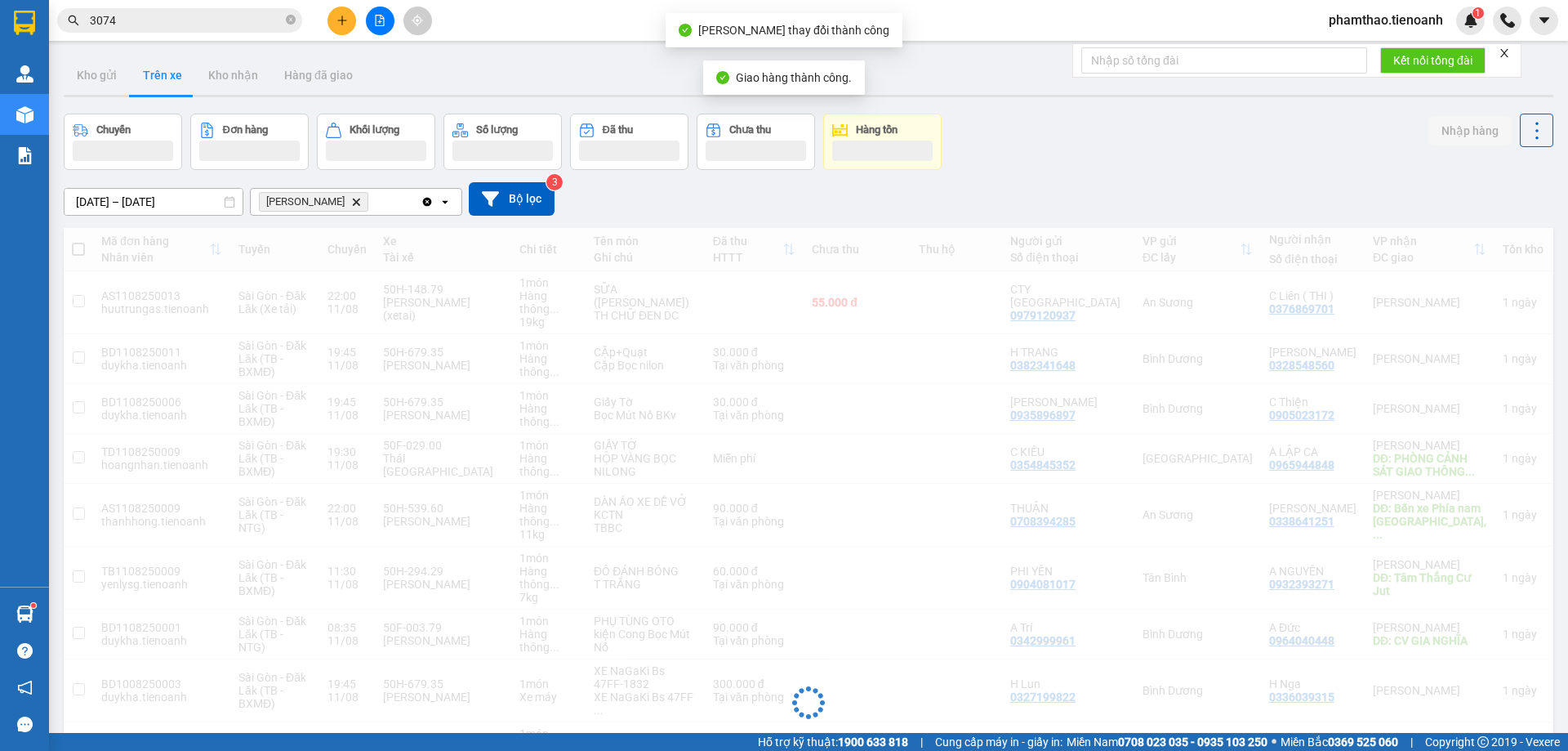
click at [156, 12] on input "3074" at bounding box center [186, 20] width 192 height 18
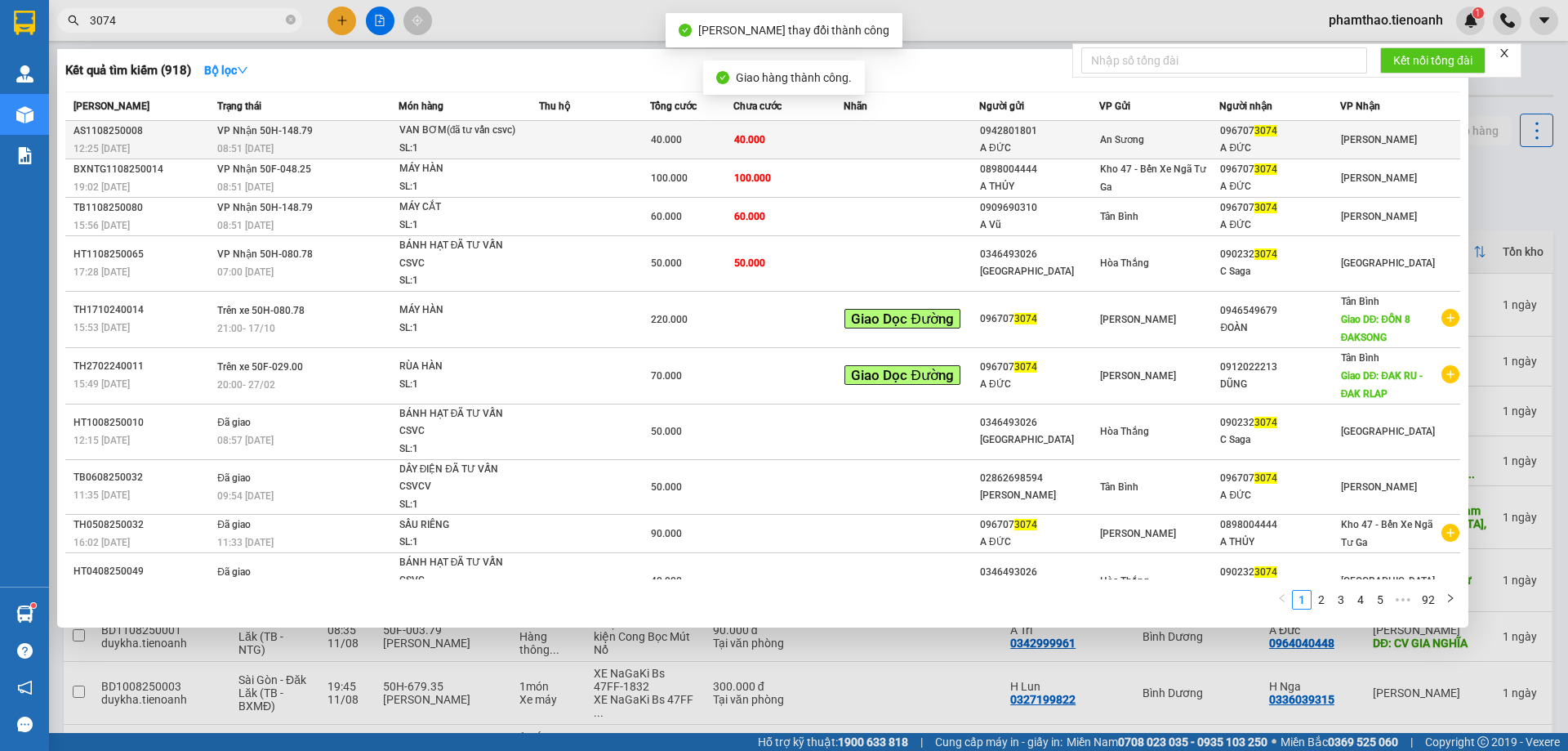
click at [617, 147] on td at bounding box center [594, 140] width 111 height 38
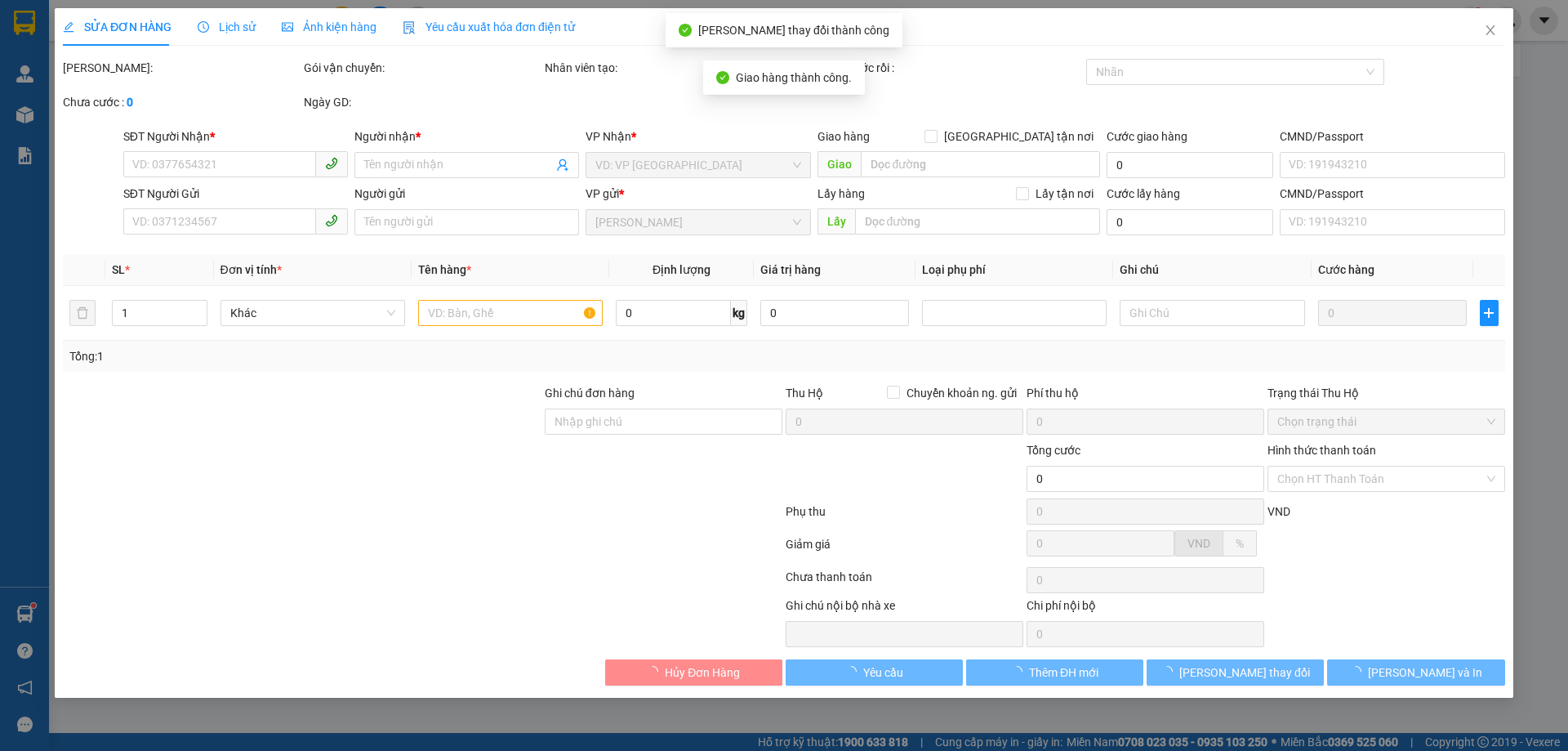
type input "0967073074"
type input "A ĐỨC"
type input "0942801801"
type input "A ĐỨC"
type input "40.000"
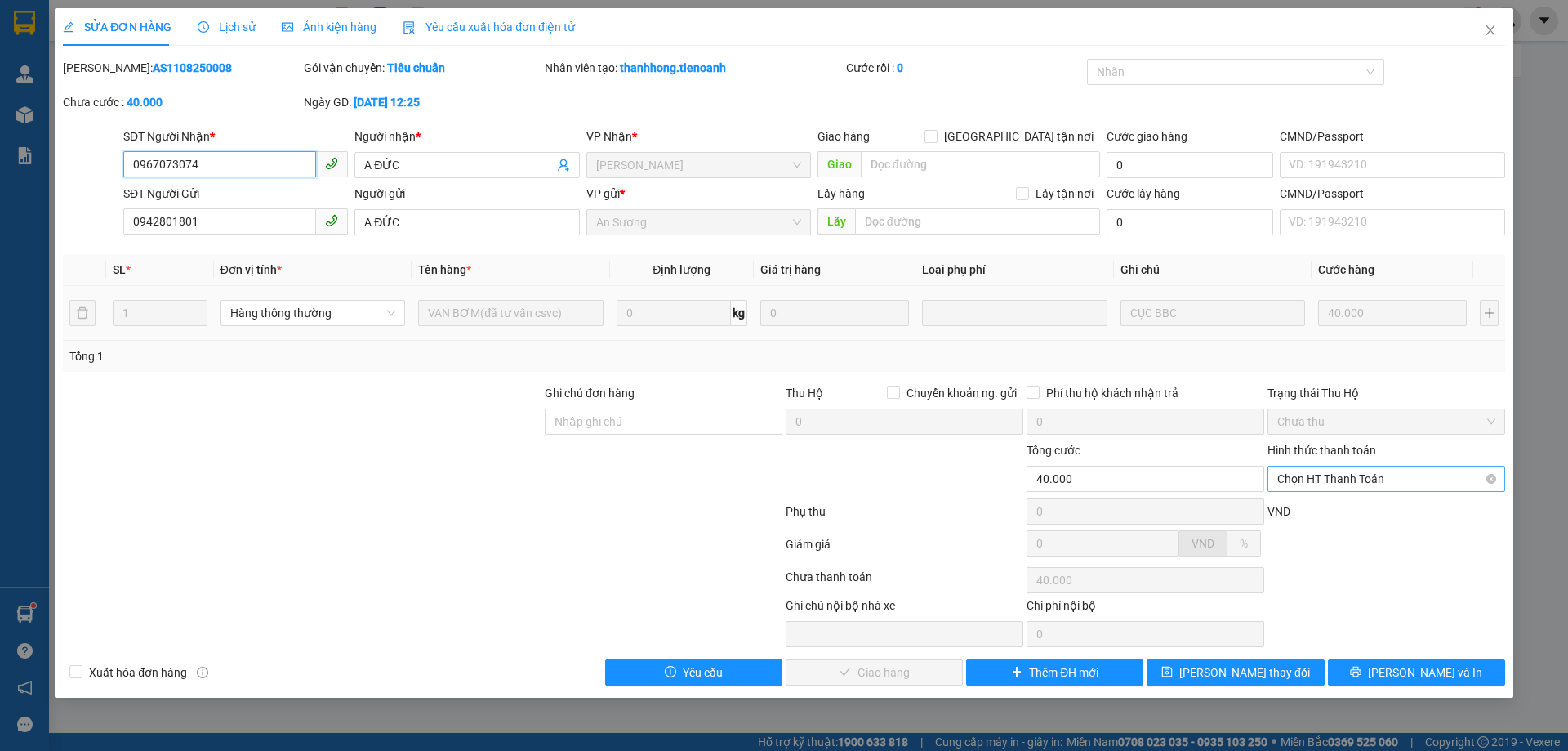
drag, startPoint x: 1396, startPoint y: 476, endPoint x: 1371, endPoint y: 490, distance: 28.7
click at [1395, 477] on span "Chọn HT Thanh Toán" at bounding box center [1386, 479] width 218 height 25
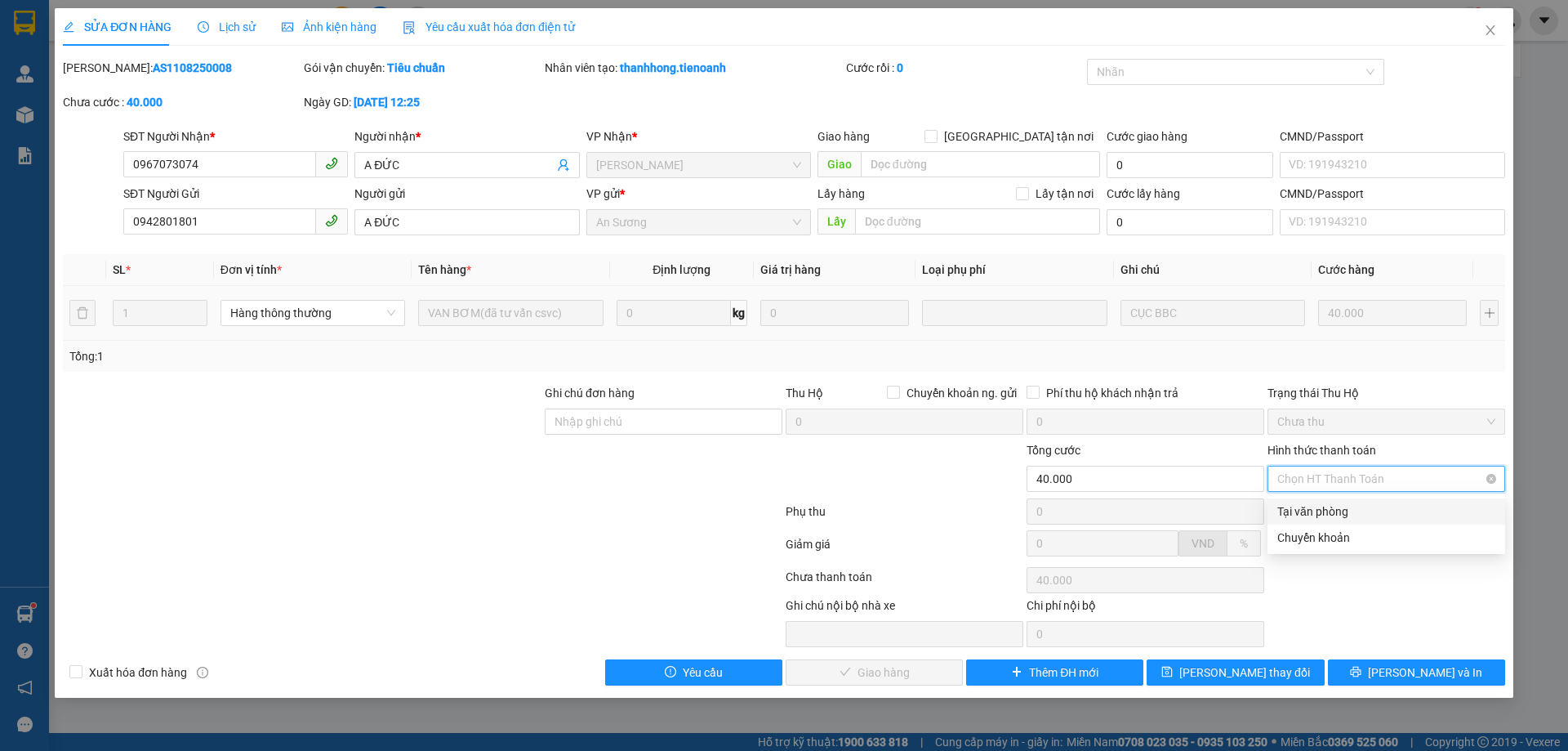
click at [1299, 512] on div "Tại văn phòng" at bounding box center [1386, 511] width 218 height 18
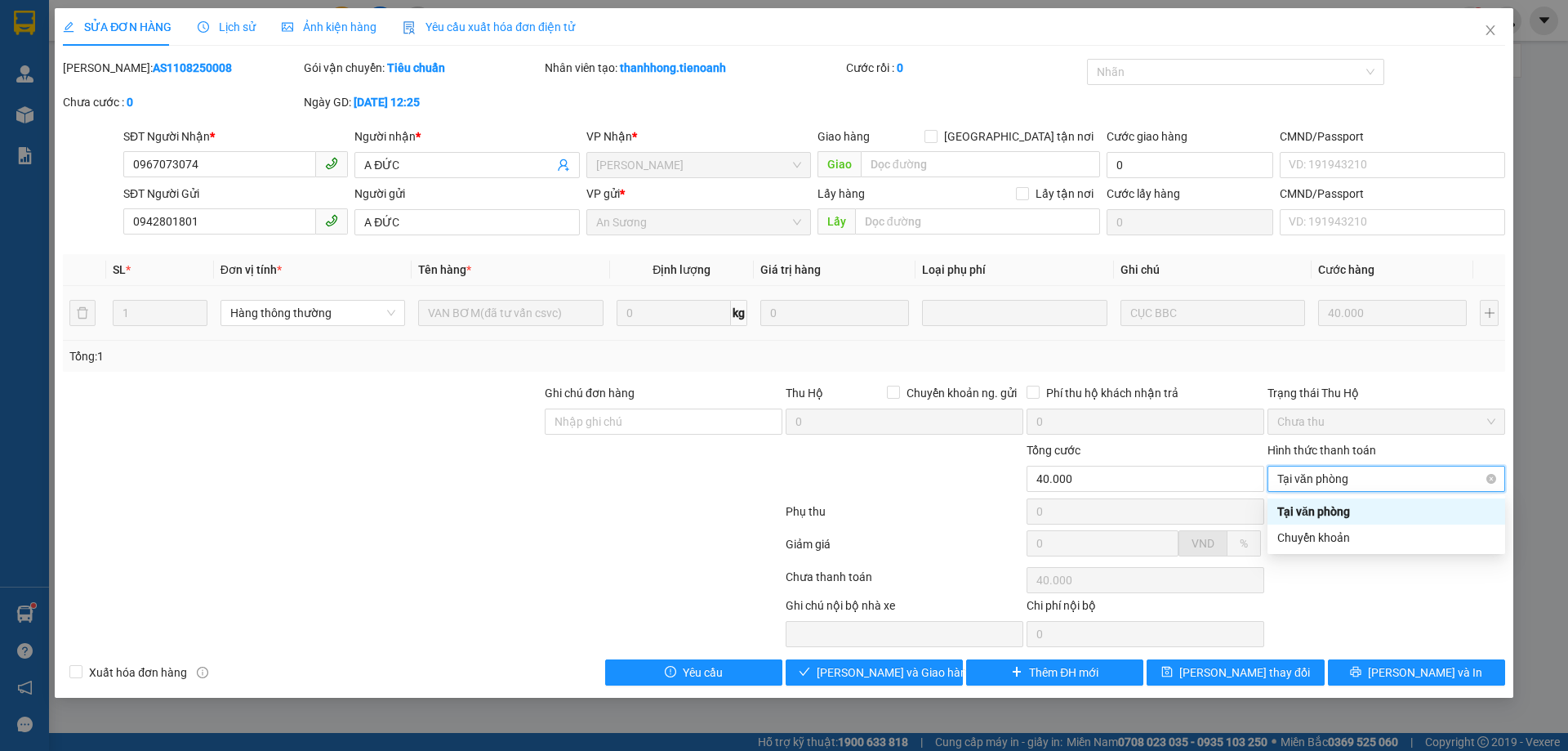
type input "0"
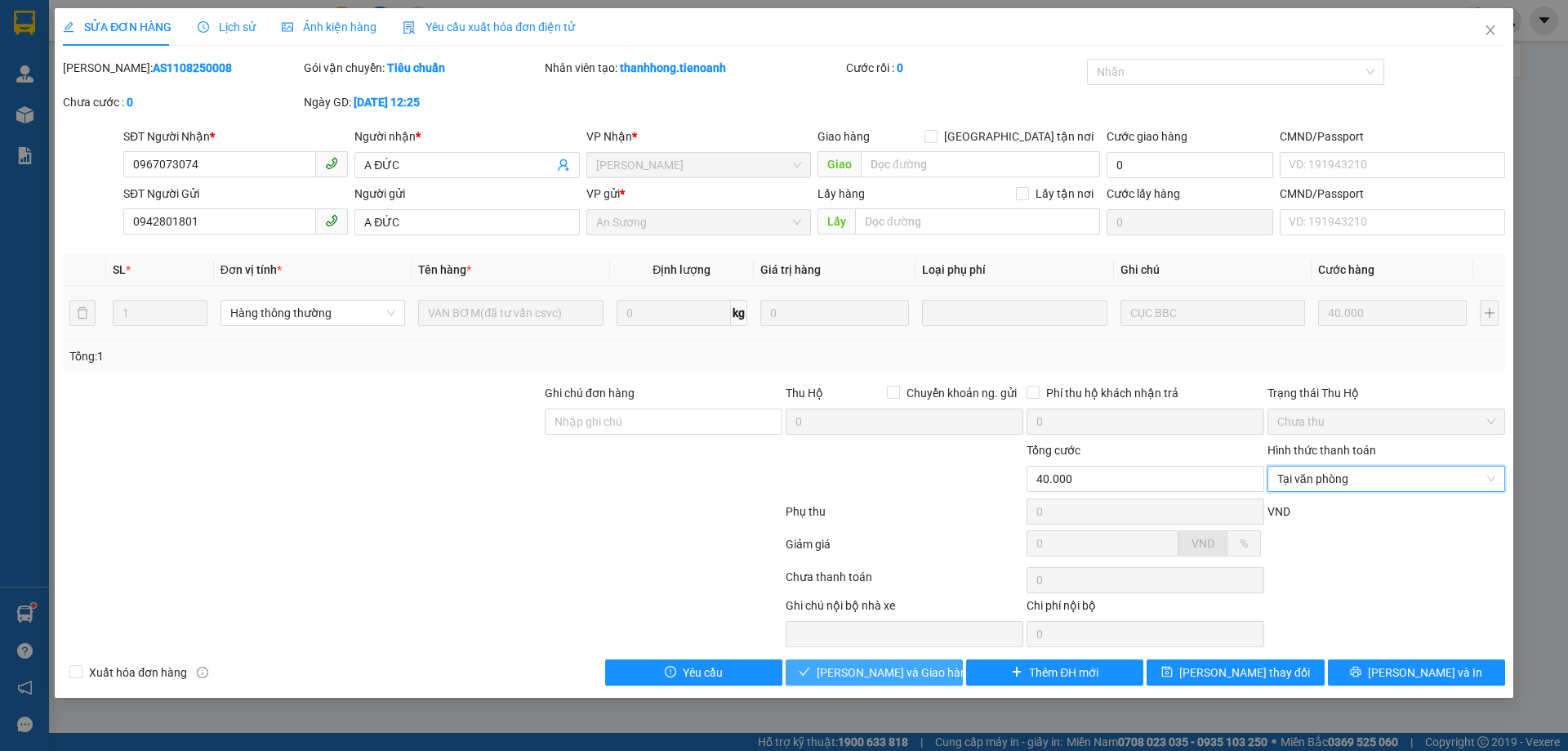
drag, startPoint x: 922, startPoint y: 670, endPoint x: 935, endPoint y: 653, distance: 21.4
click at [921, 670] on span "[PERSON_NAME] và Giao hàng" at bounding box center [895, 672] width 157 height 18
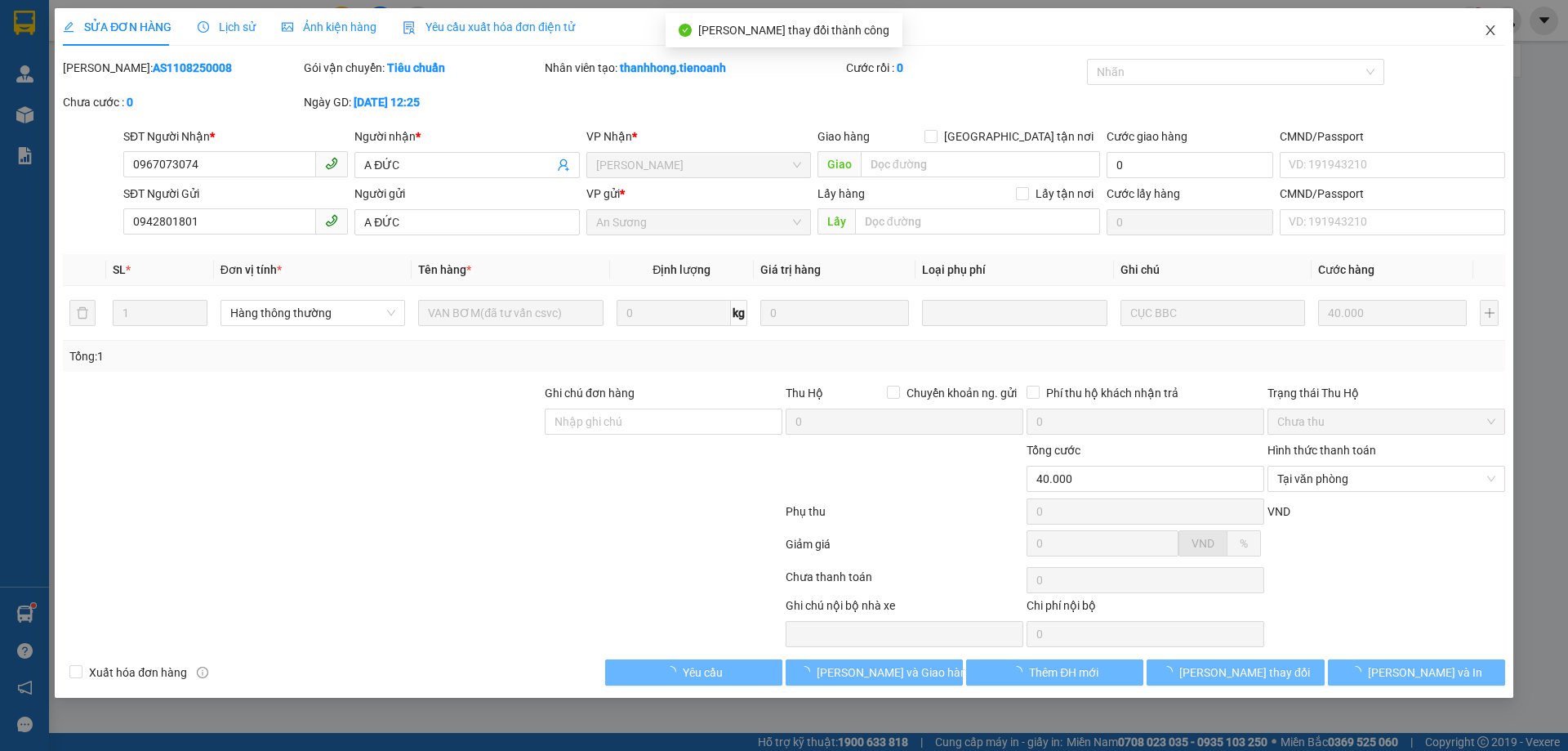
click at [1494, 37] on span "Close" at bounding box center [1491, 31] width 46 height 46
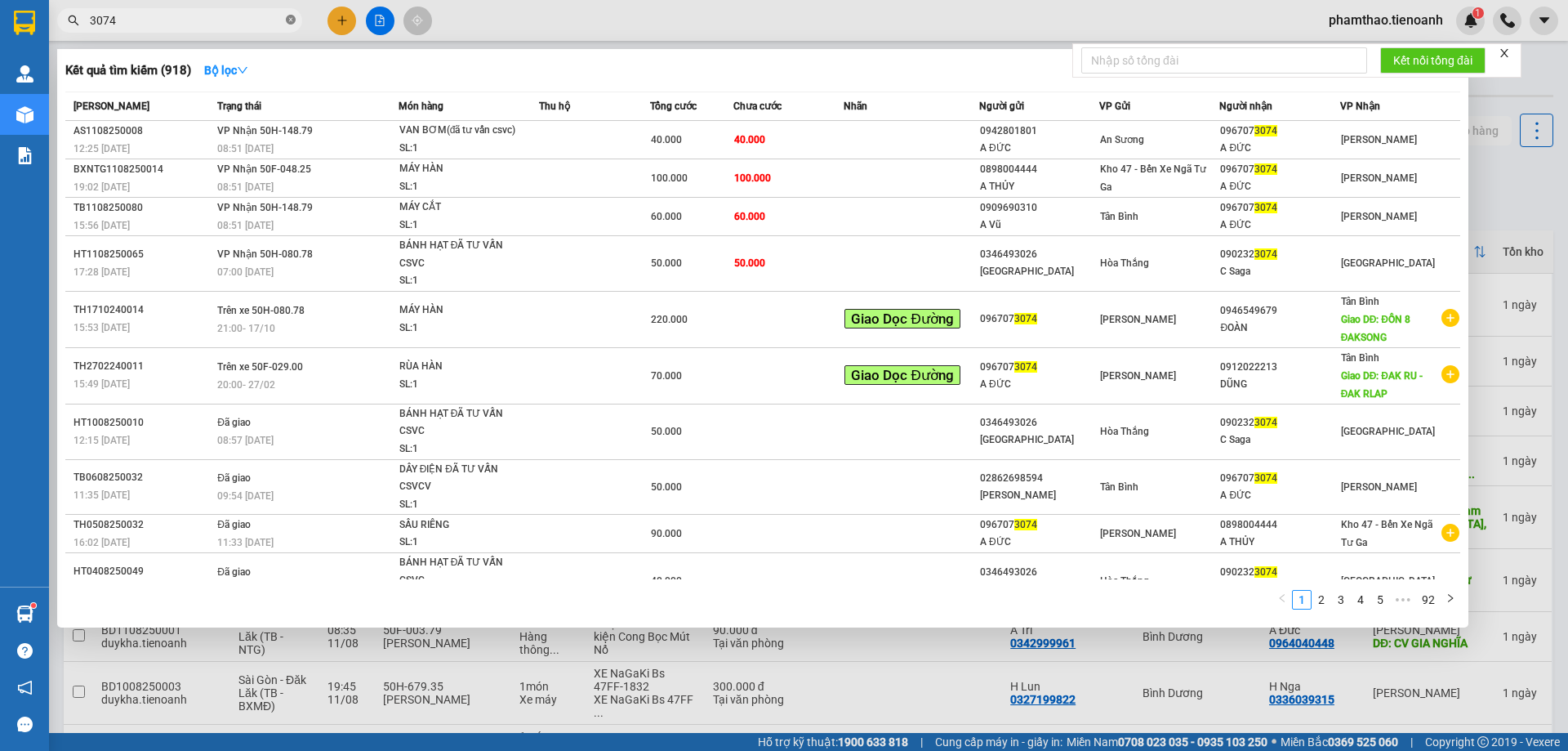
click at [291, 20] on icon "close-circle" at bounding box center [290, 19] width 10 height 10
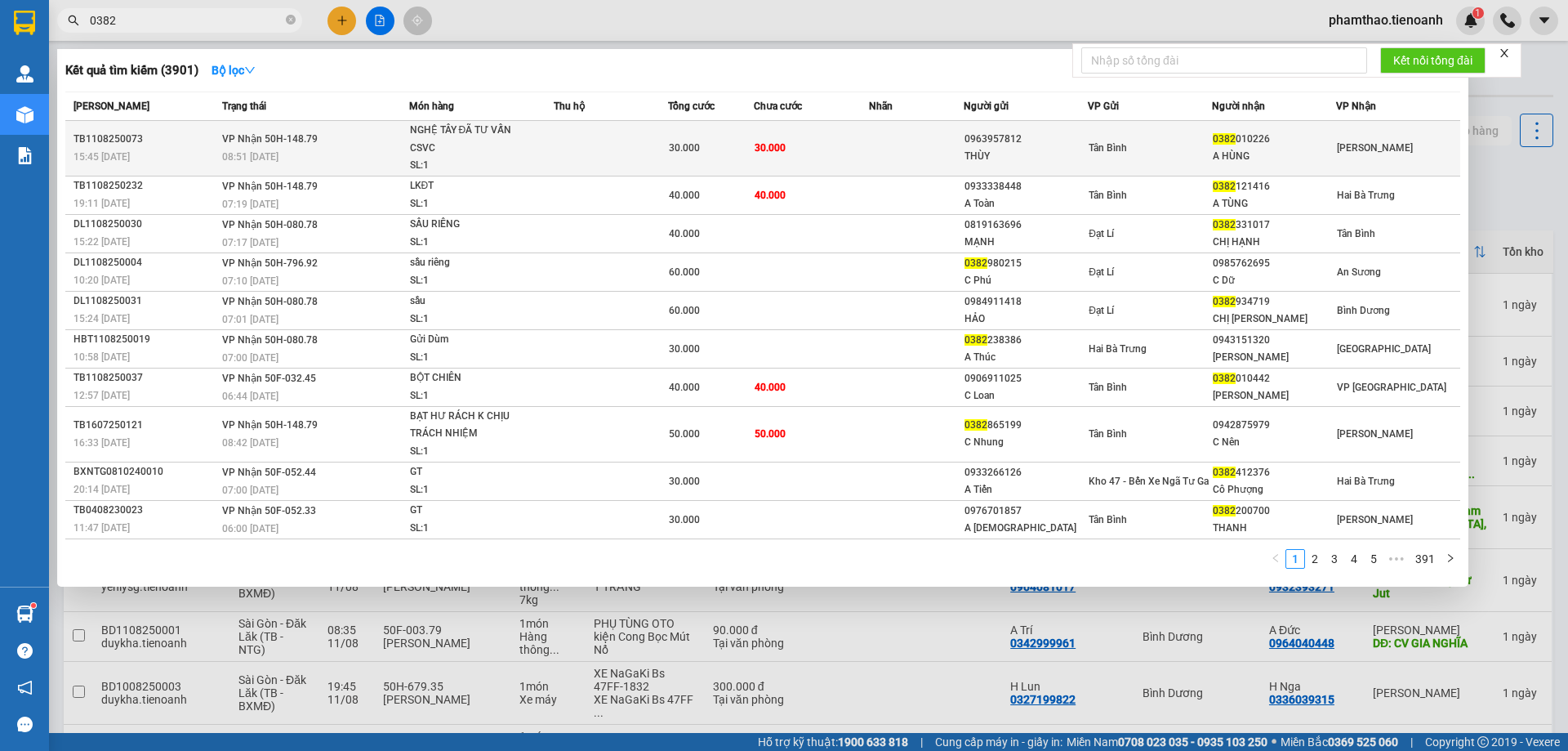
type input "0382"
click at [815, 152] on td "30.000" at bounding box center [811, 148] width 114 height 55
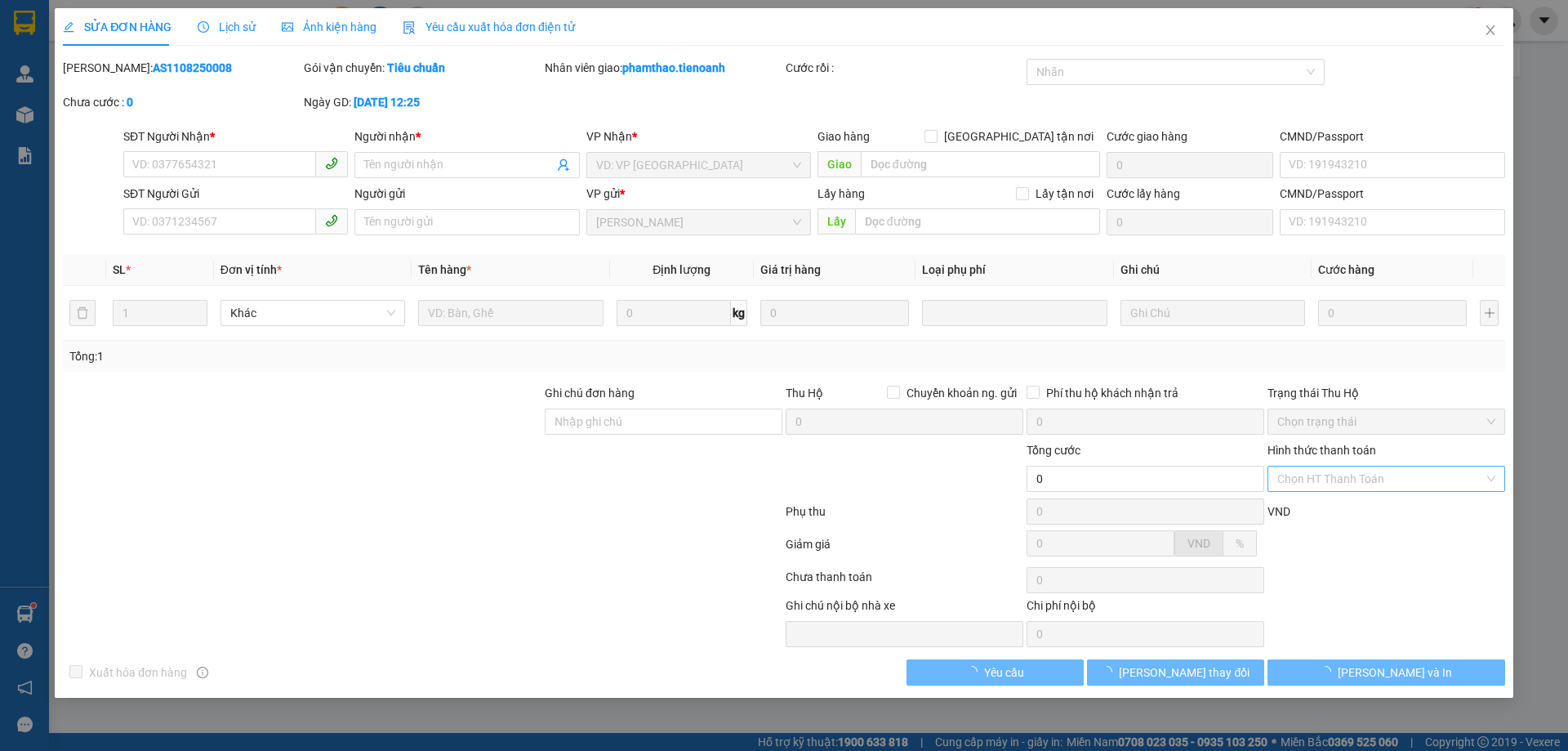
type input "0382010226"
type input "A HÙNG"
type input "0963957812"
type input "THÙY"
type input "30.000"
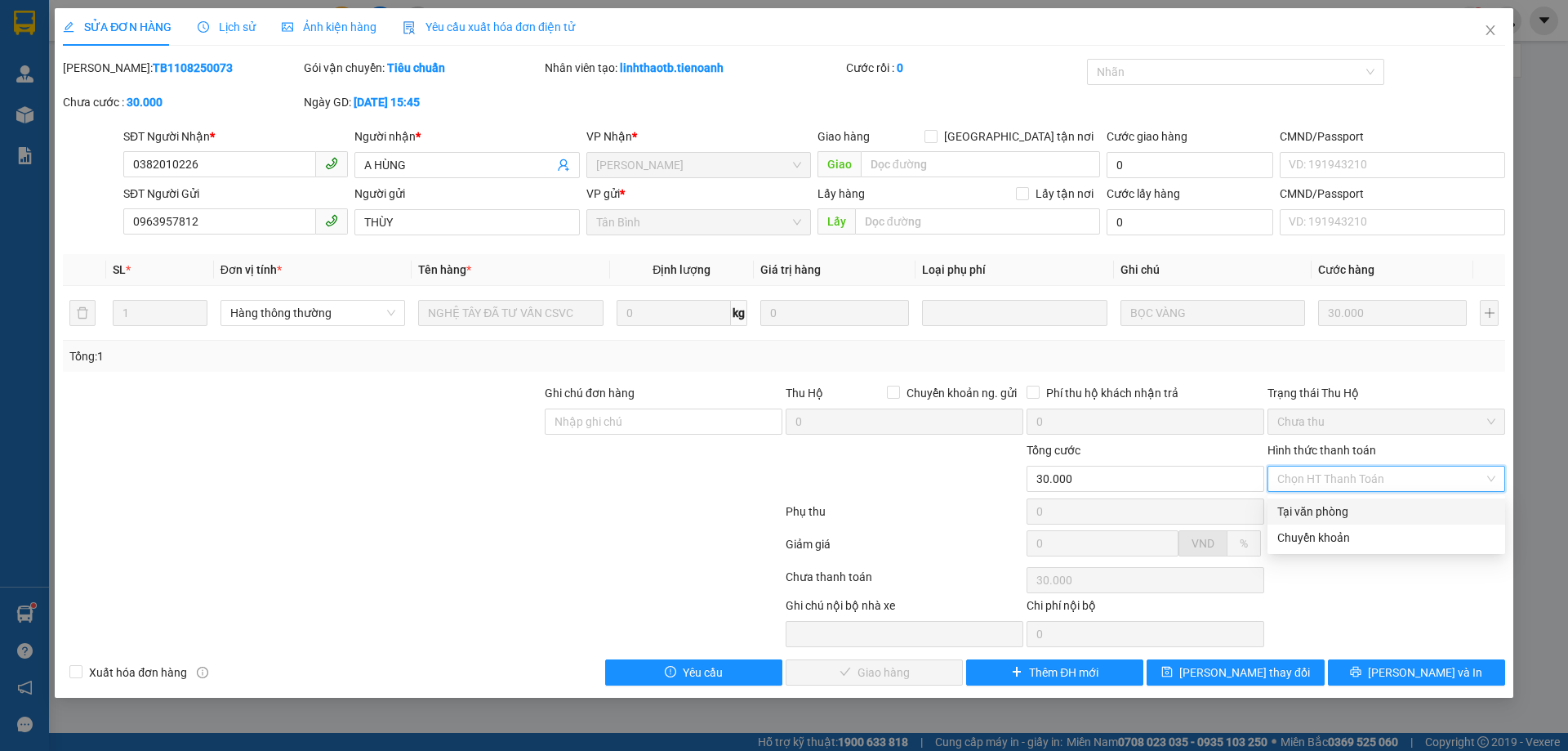
click at [1320, 502] on div "Tại văn phòng" at bounding box center [1387, 510] width 238 height 26
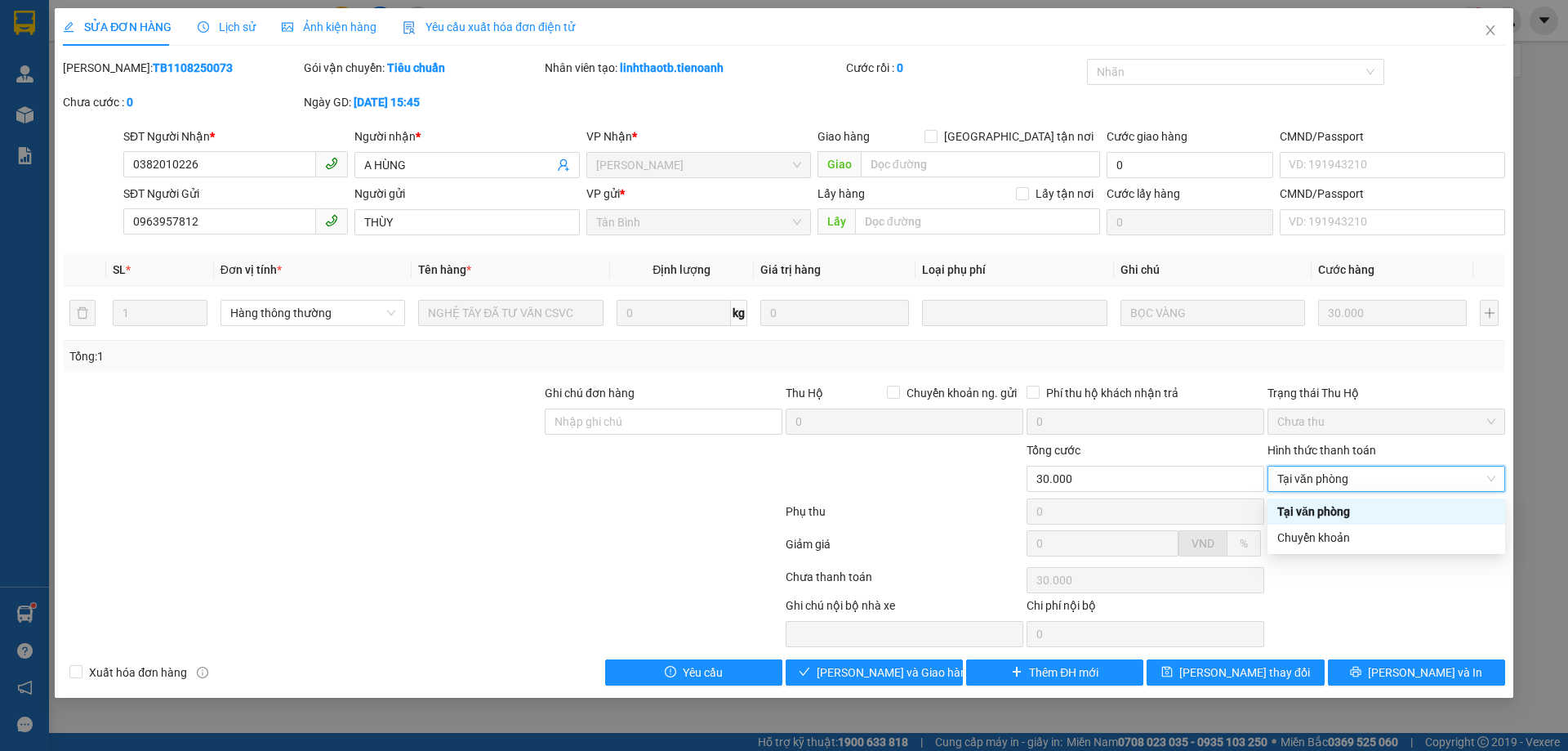
type input "0"
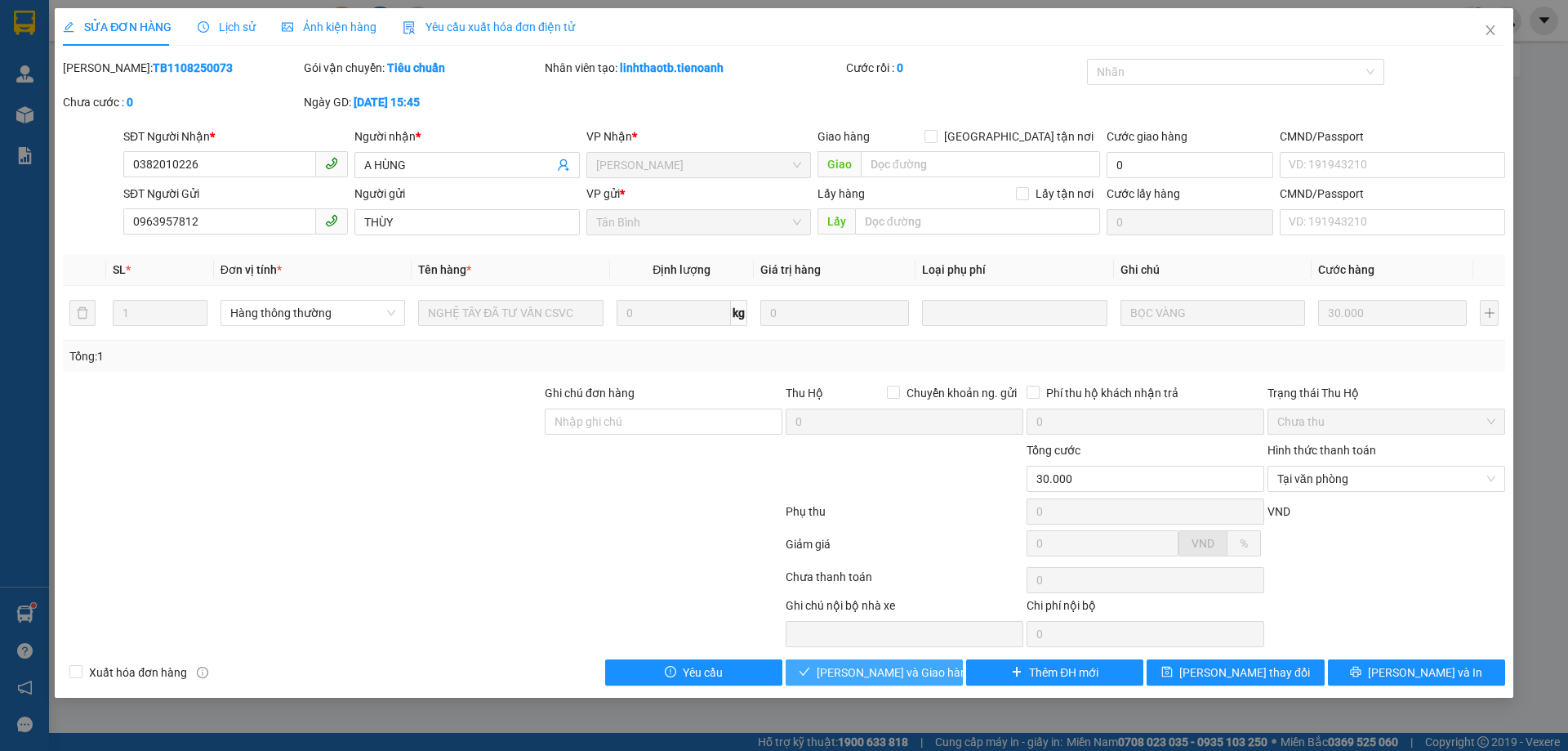
drag, startPoint x: 824, startPoint y: 670, endPoint x: 1373, endPoint y: 188, distance: 730.6
click at [810, 670] on icon "check" at bounding box center [804, 671] width 11 height 11
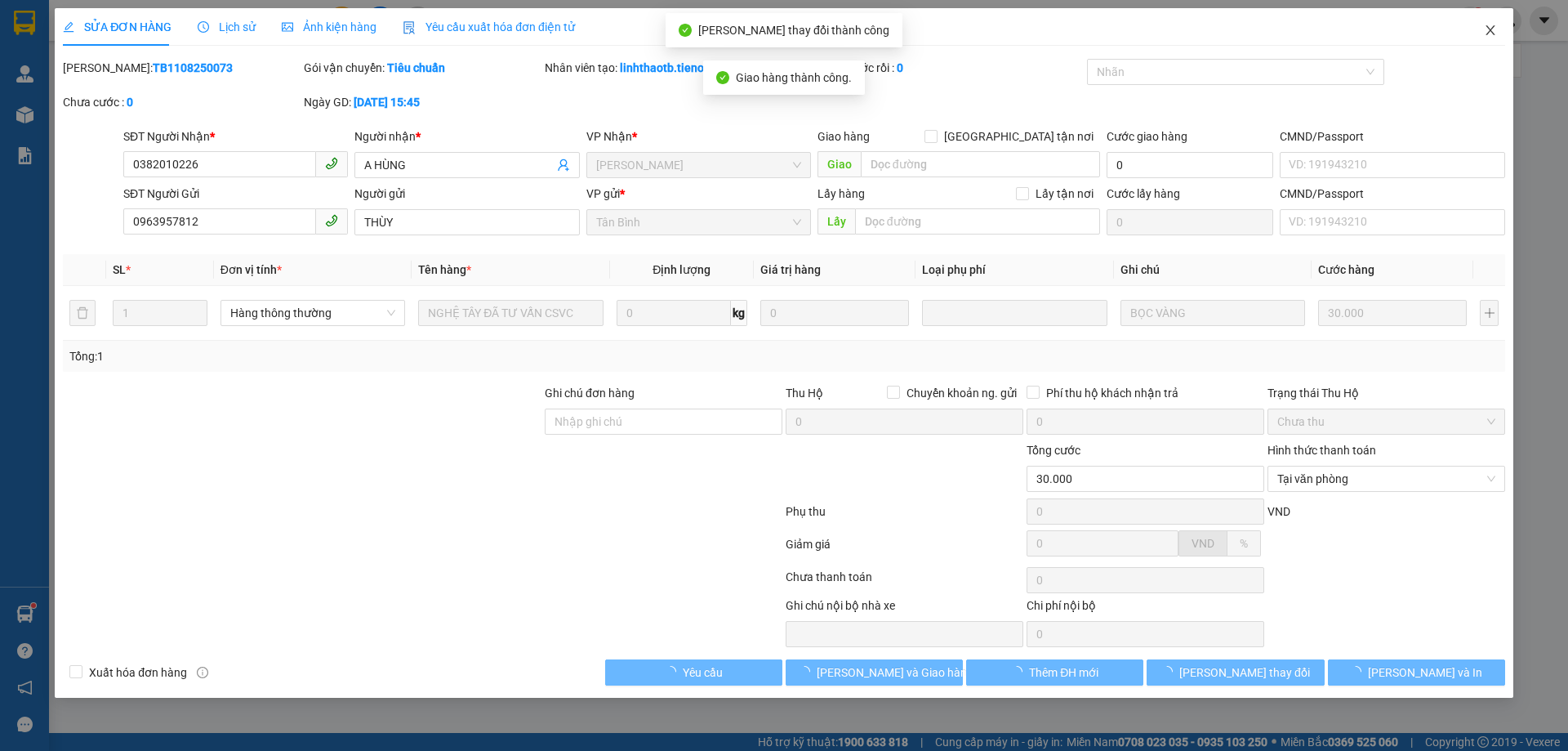
drag, startPoint x: 1499, startPoint y: 40, endPoint x: 1465, endPoint y: 2, distance: 51.0
click at [1493, 39] on span "Close" at bounding box center [1491, 31] width 46 height 46
